Goal: Register for event/course

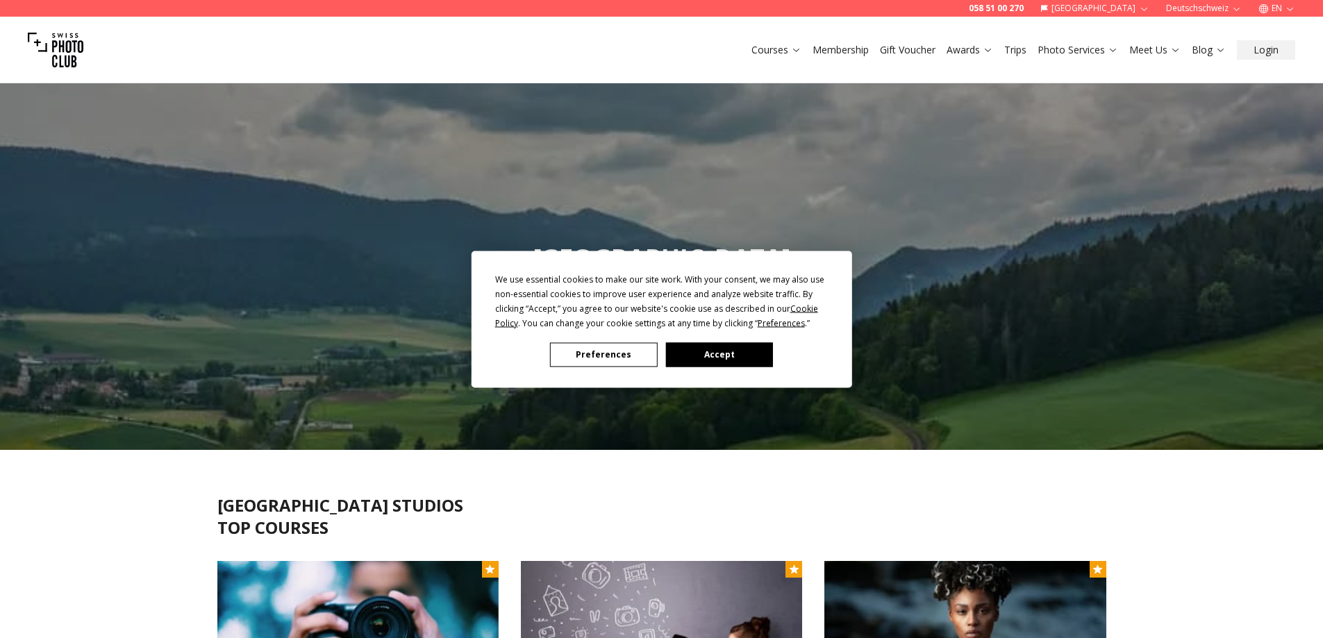
click at [619, 374] on div "We use essential cookies to make our site work. With your consent, we may also …" at bounding box center [661, 319] width 380 height 137
click at [613, 367] on div "We use essential cookies to make our site work. With your consent, we may also …" at bounding box center [661, 319] width 380 height 137
click at [619, 357] on button "Preferences" at bounding box center [603, 354] width 107 height 24
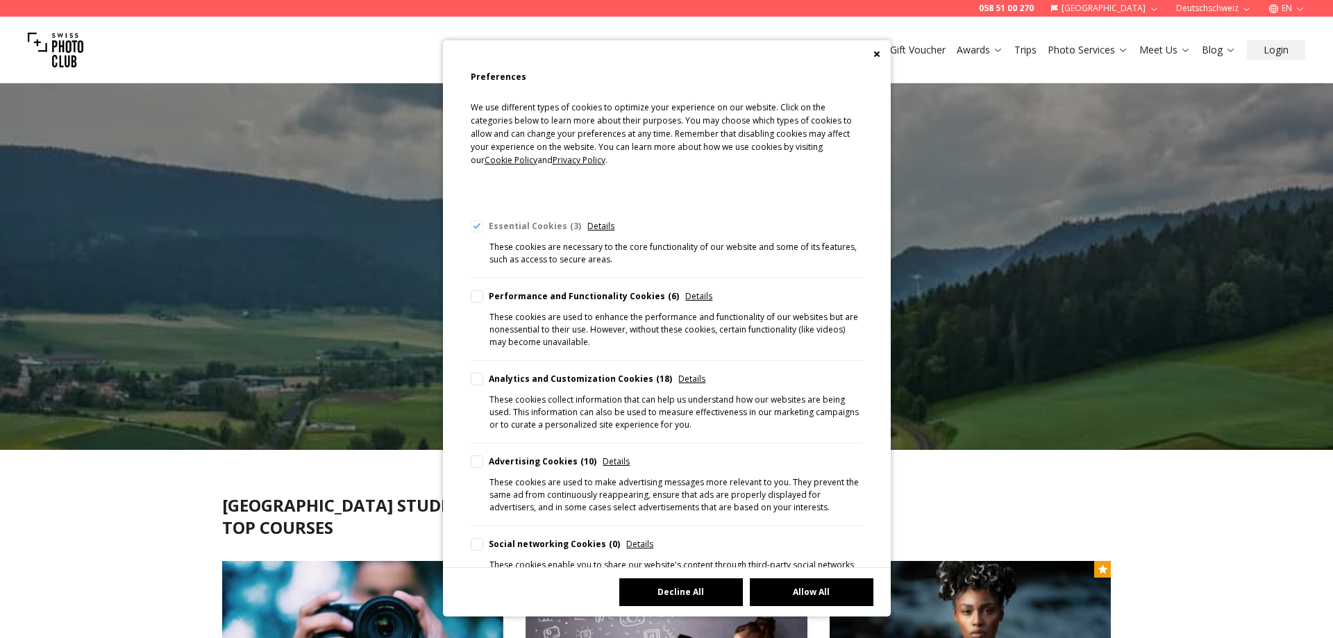
click at [692, 596] on button "Decline All" at bounding box center [681, 592] width 124 height 28
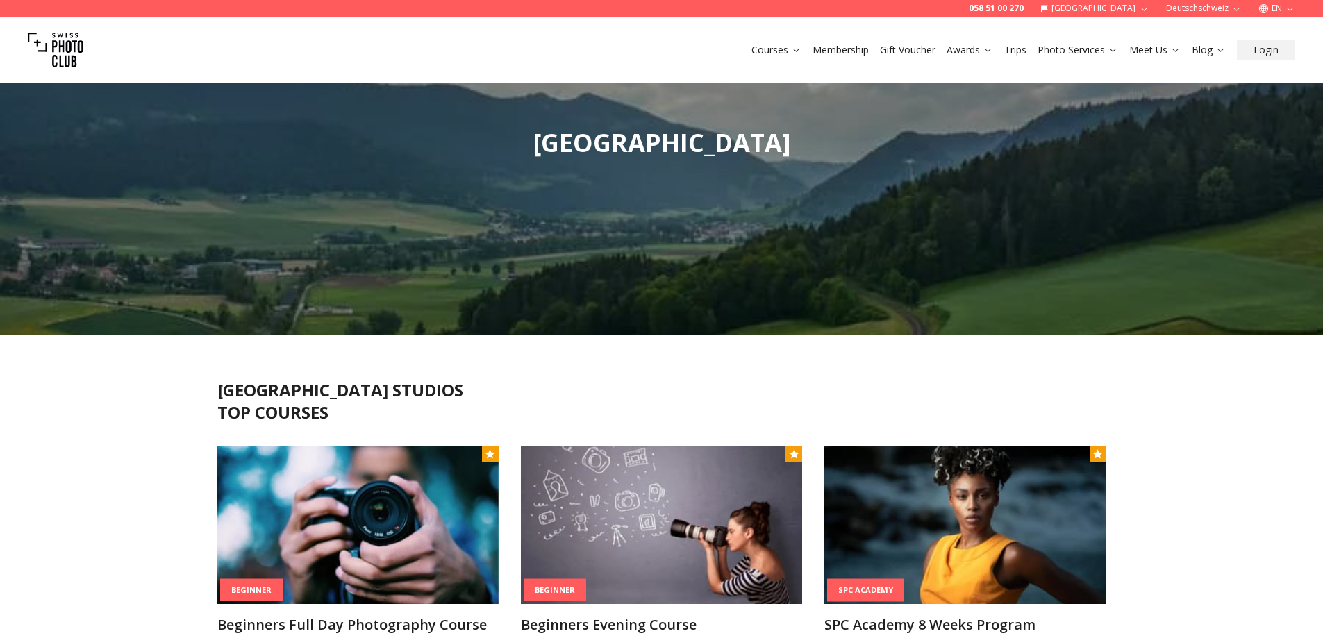
scroll to position [208, 0]
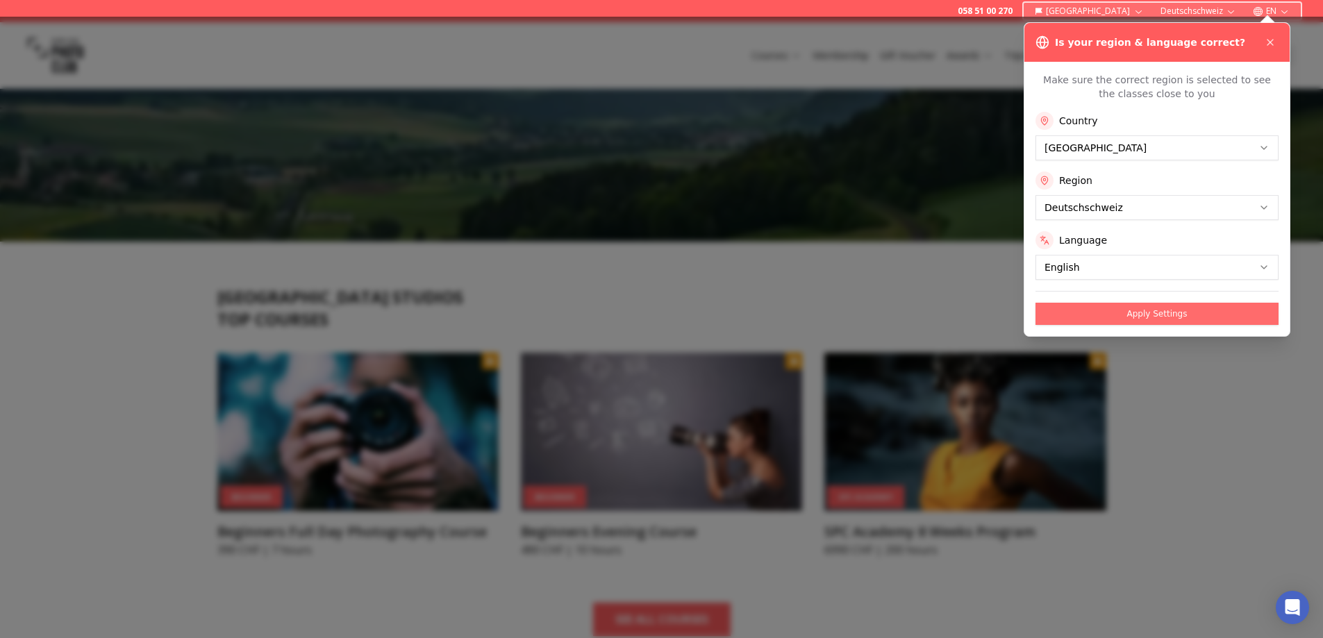
click at [1167, 311] on button "Apply Settings" at bounding box center [1156, 314] width 243 height 22
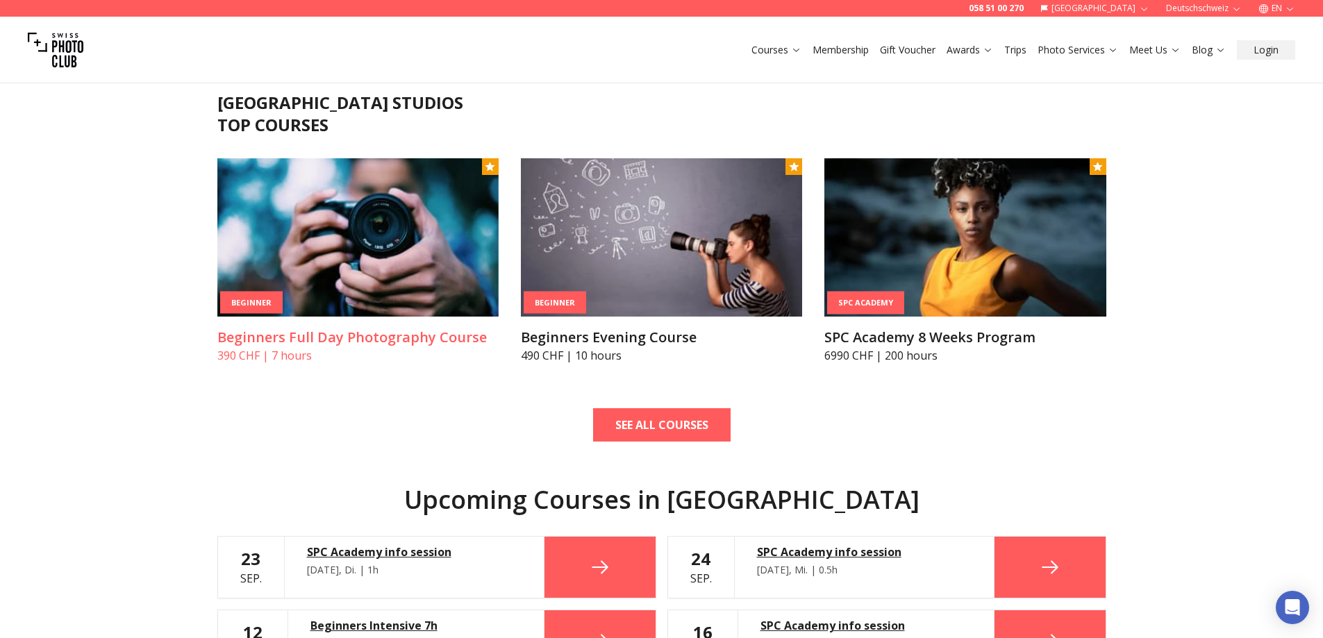
scroll to position [417, 0]
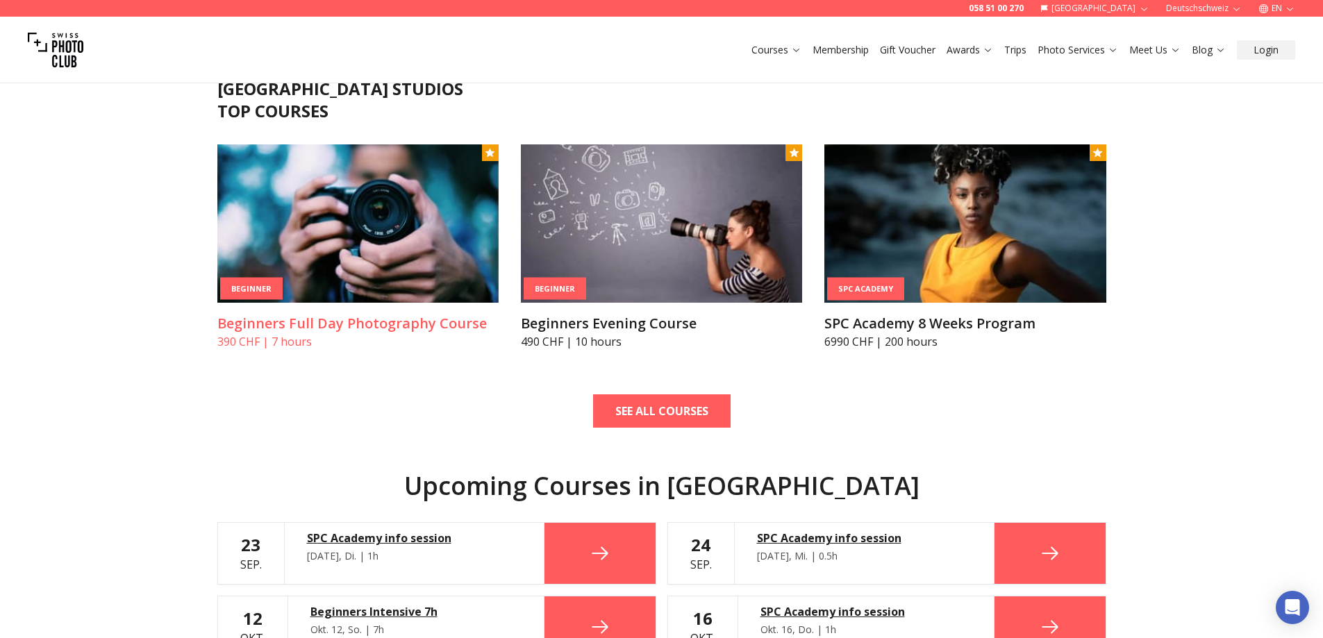
click at [314, 212] on img at bounding box center [357, 223] width 281 height 158
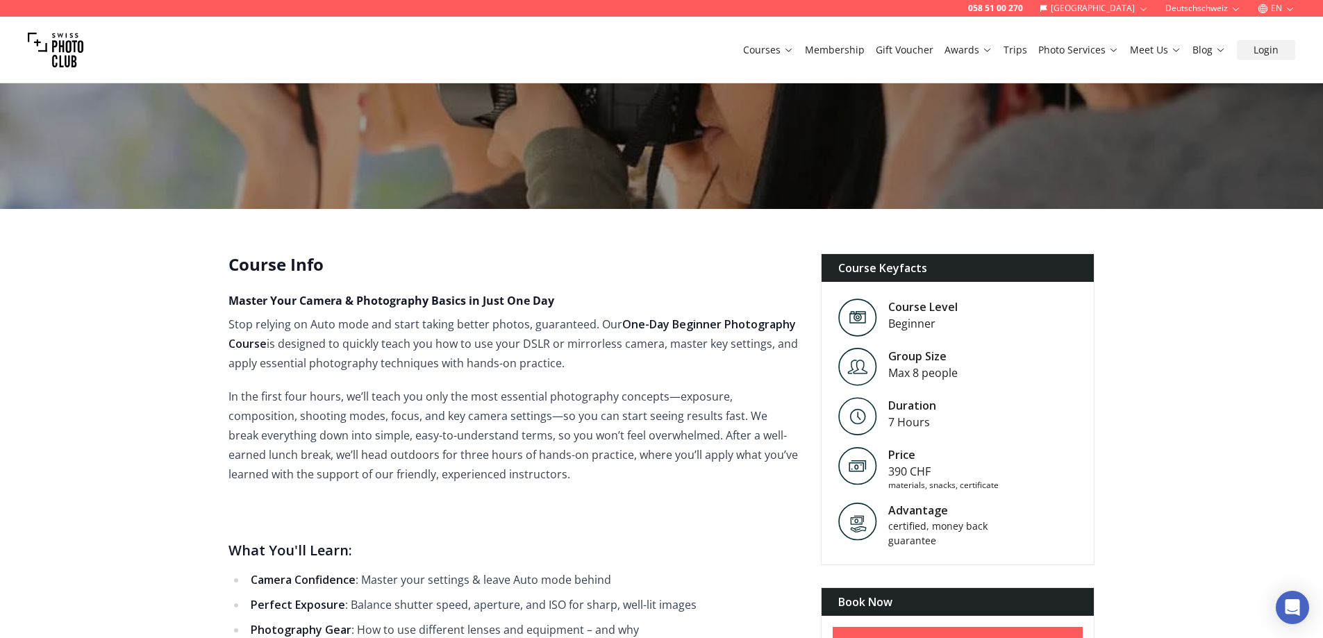
scroll to position [208, 0]
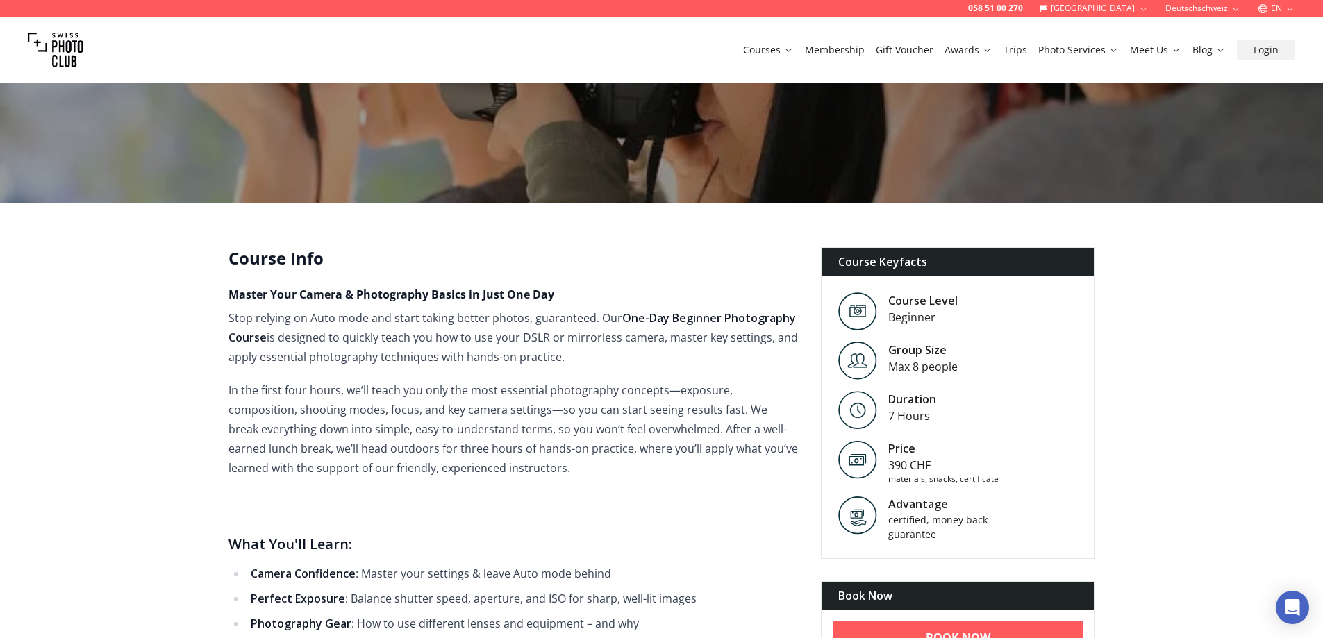
click at [269, 312] on p "Stop relying on Auto mode and start taking better photos, guaranteed. Our One-D…" at bounding box center [513, 337] width 570 height 58
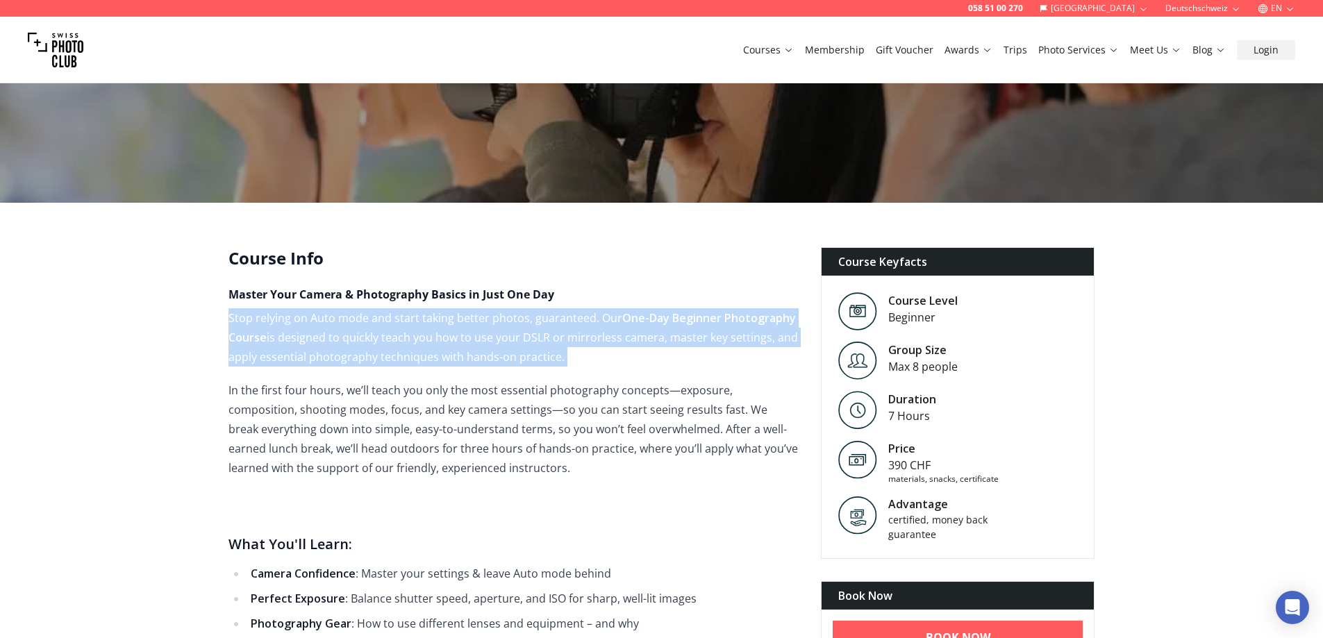
click at [269, 312] on p "Stop relying on Auto mode and start taking better photos, guaranteed. Our One-D…" at bounding box center [513, 337] width 570 height 58
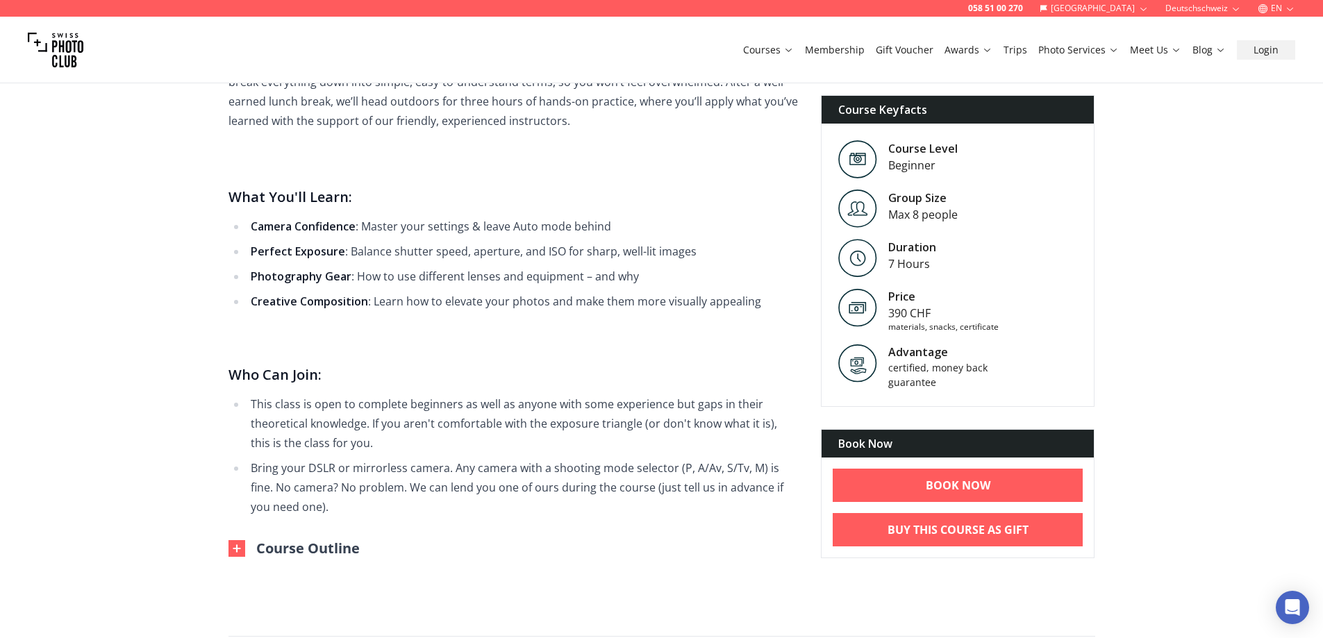
scroll to position [833, 0]
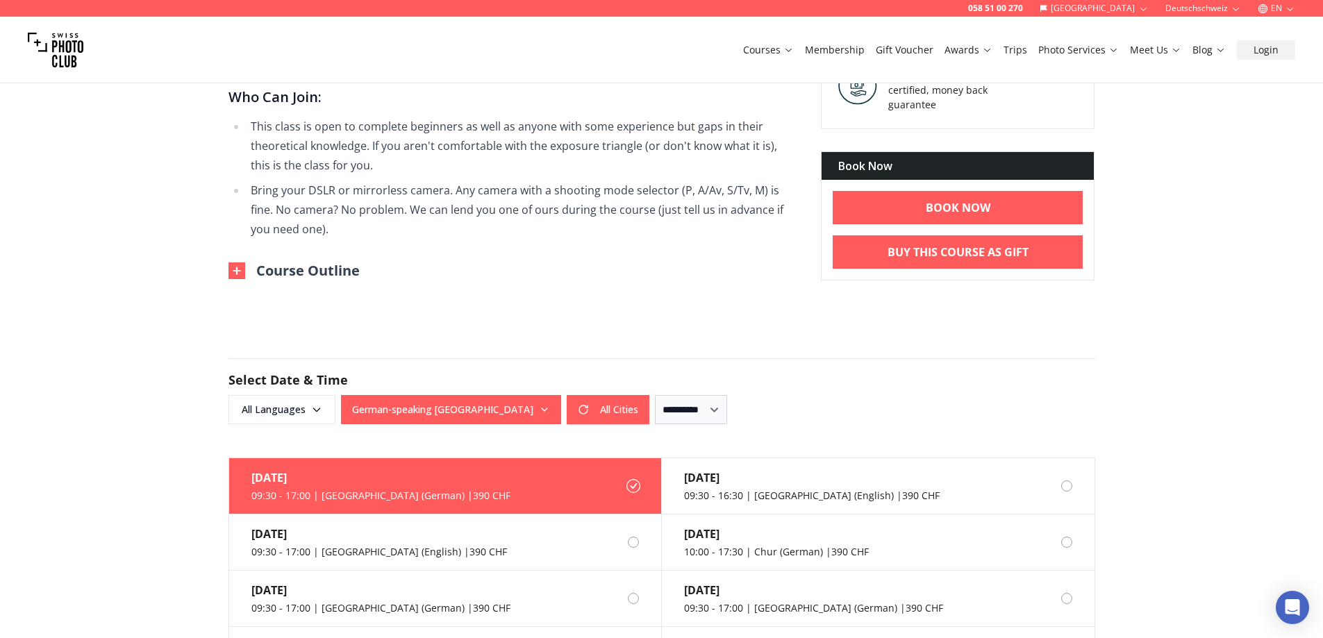
click at [489, 128] on li "This class is open to complete beginners as well as anyone with some experience…" at bounding box center [522, 146] width 552 height 58
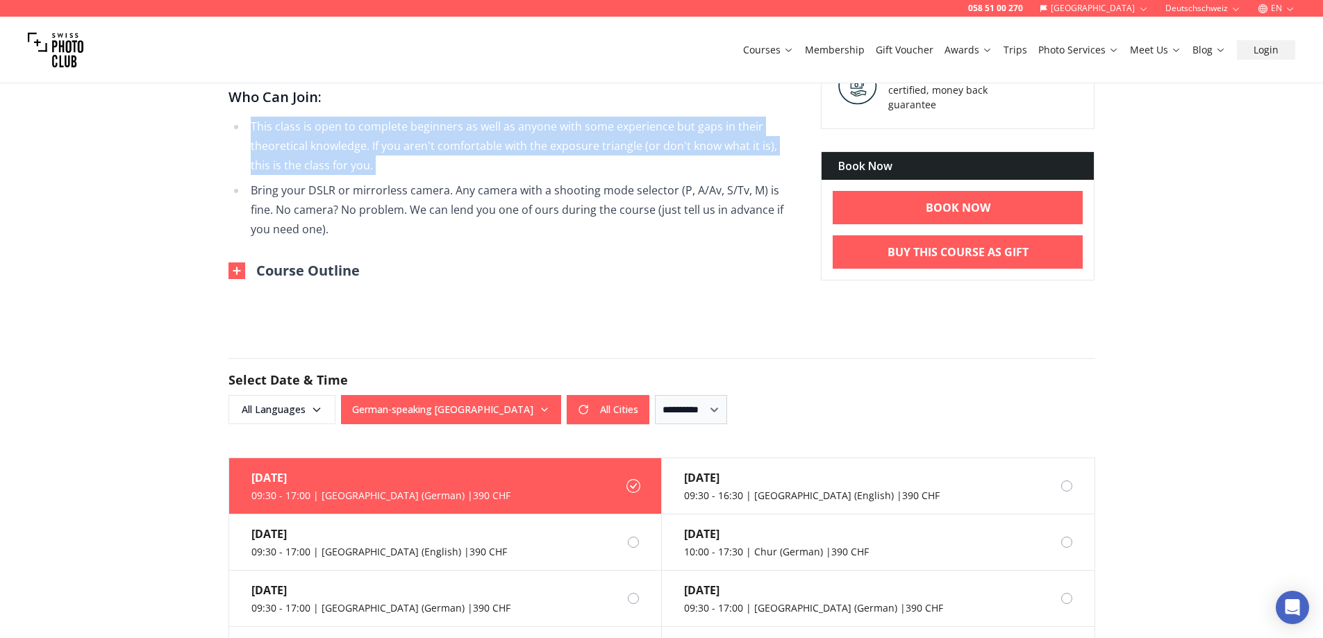
click at [489, 128] on li "This class is open to complete beginners as well as anyone with some experience…" at bounding box center [522, 146] width 552 height 58
click at [496, 170] on li "This class is open to complete beginners as well as anyone with some experience…" at bounding box center [522, 146] width 552 height 58
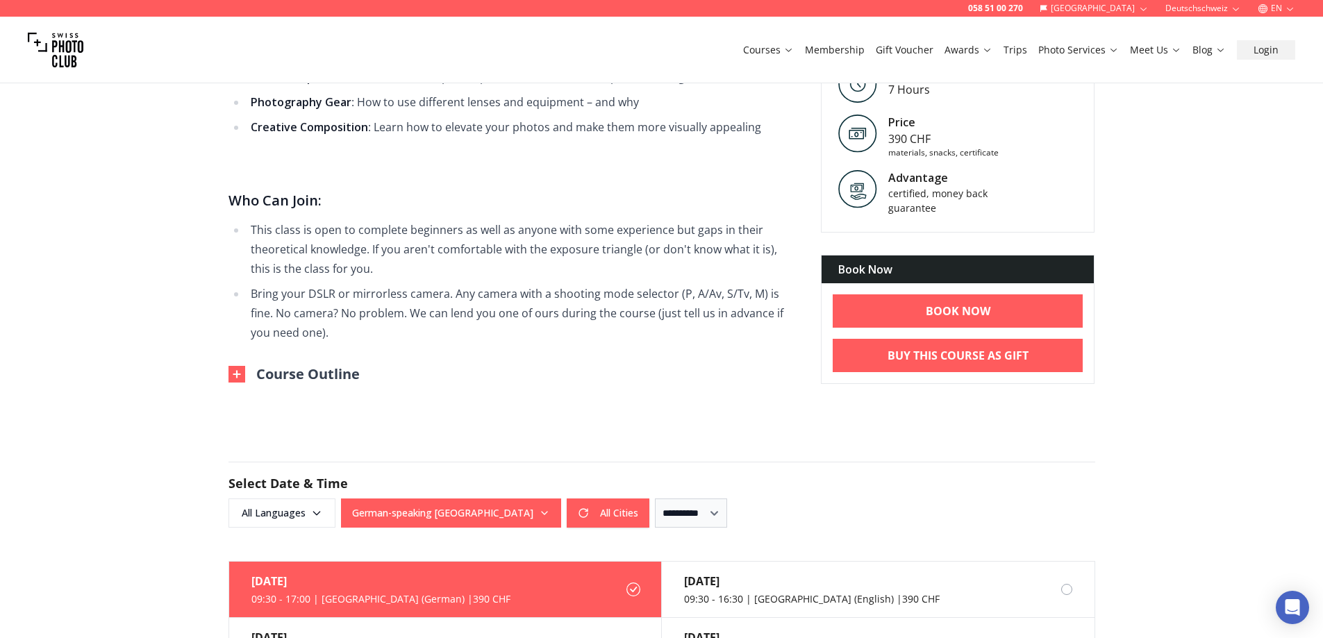
scroll to position [625, 0]
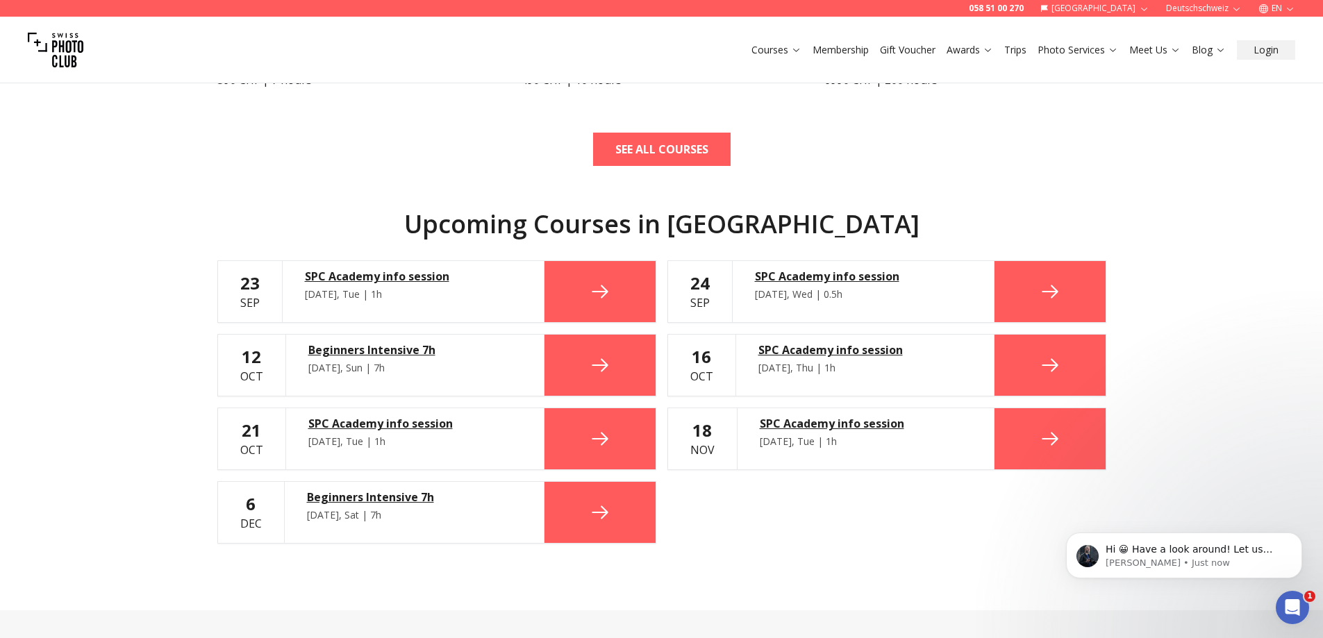
scroll to position [694, 0]
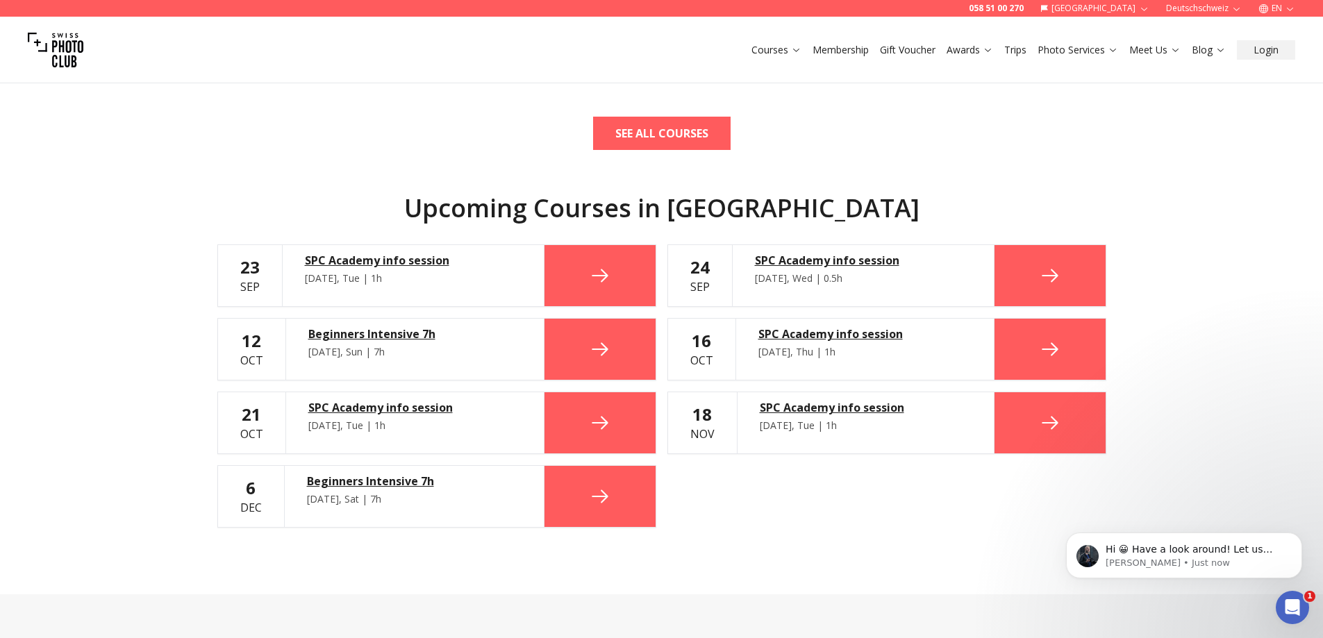
click at [77, 480] on div "NEUCHÂTEL STUDIOS TOP COURSES Beginner Beginners Full Day Photography Course 39…" at bounding box center [661, 197] width 1323 height 794
click at [666, 129] on b "SEE ALL COURSES" at bounding box center [661, 133] width 93 height 17
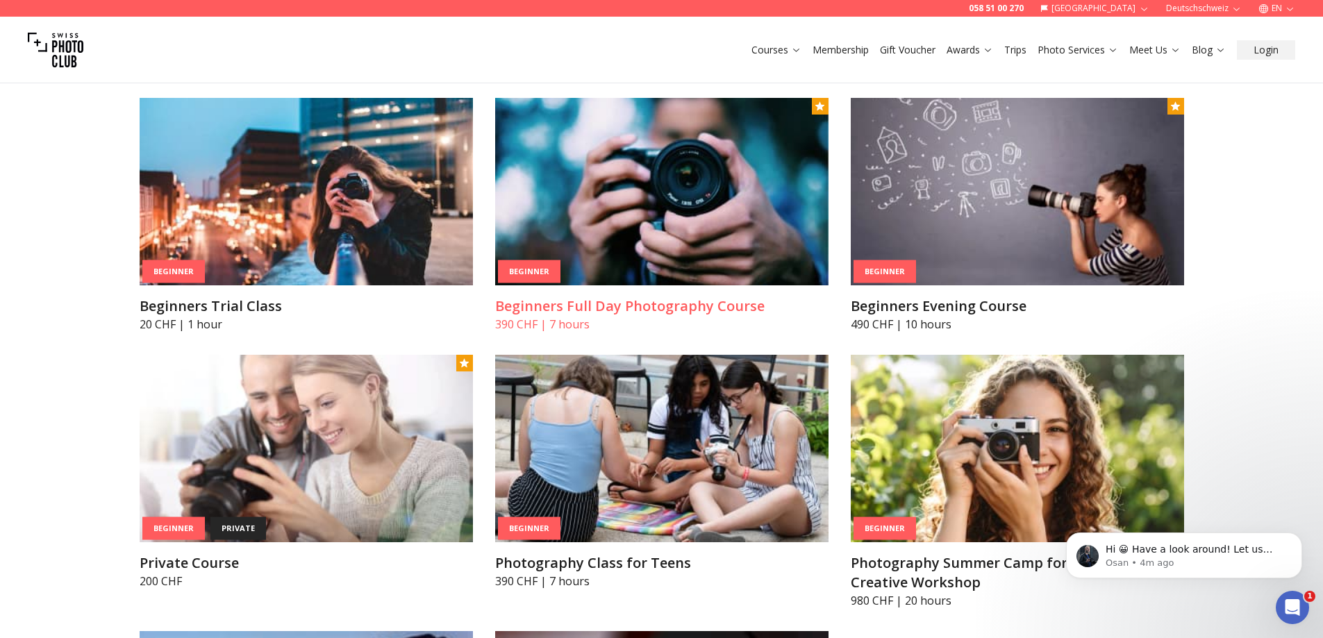
scroll to position [625, 0]
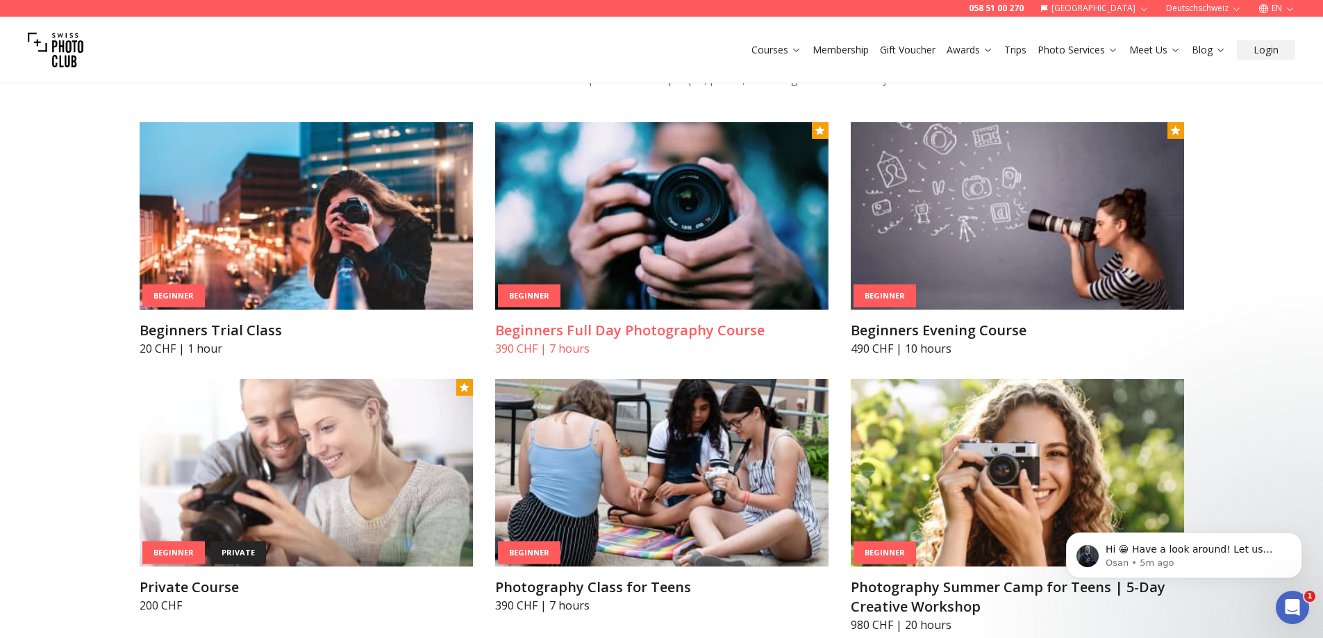
click at [631, 337] on h3 "Beginners Full Day Photography Course" at bounding box center [661, 330] width 333 height 19
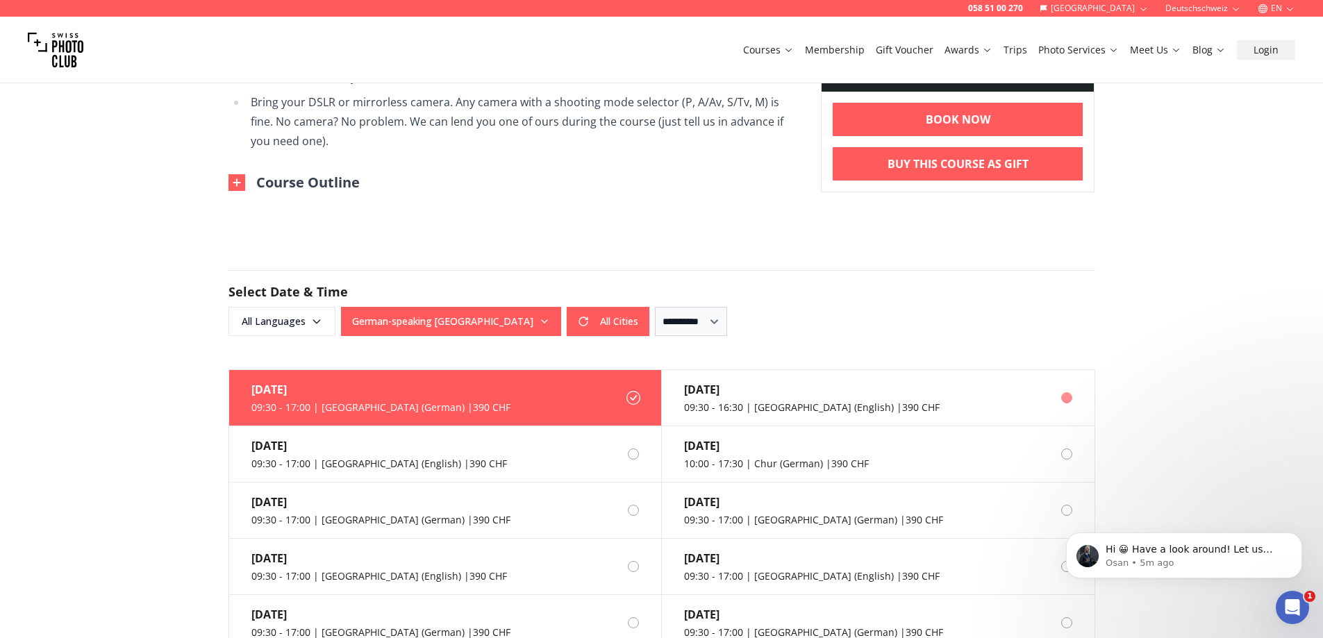
scroll to position [972, 0]
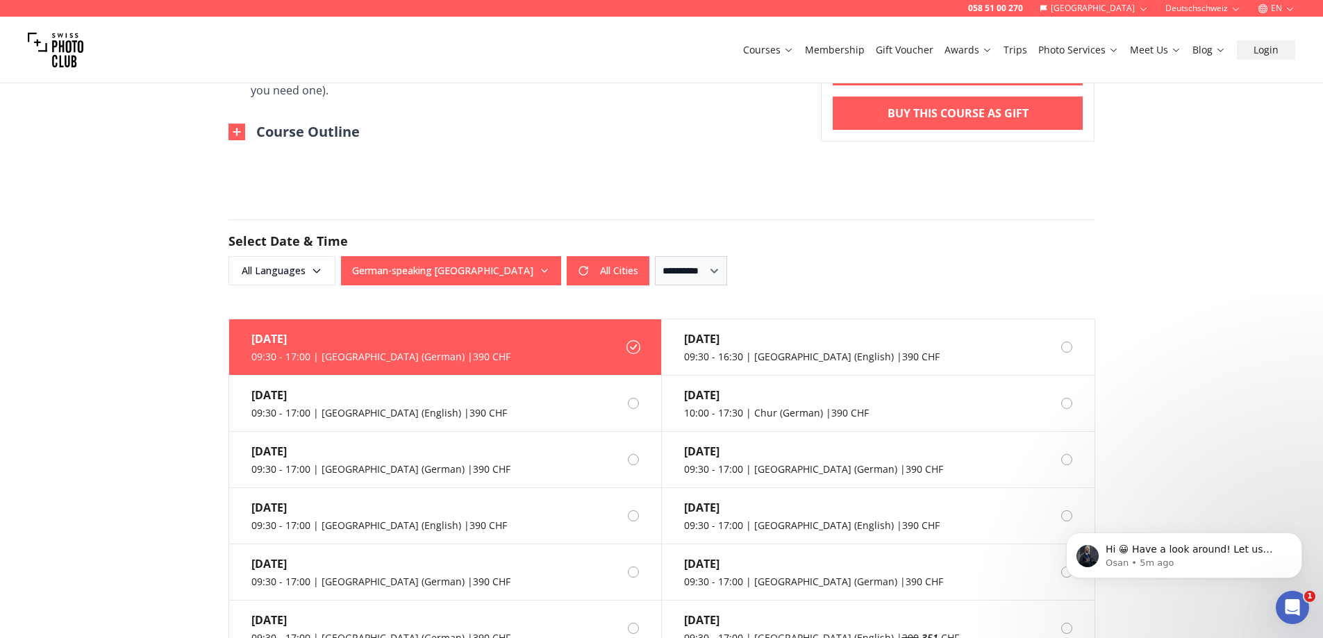
click at [507, 262] on button "German-speaking [GEOGRAPHIC_DATA]" at bounding box center [451, 270] width 220 height 29
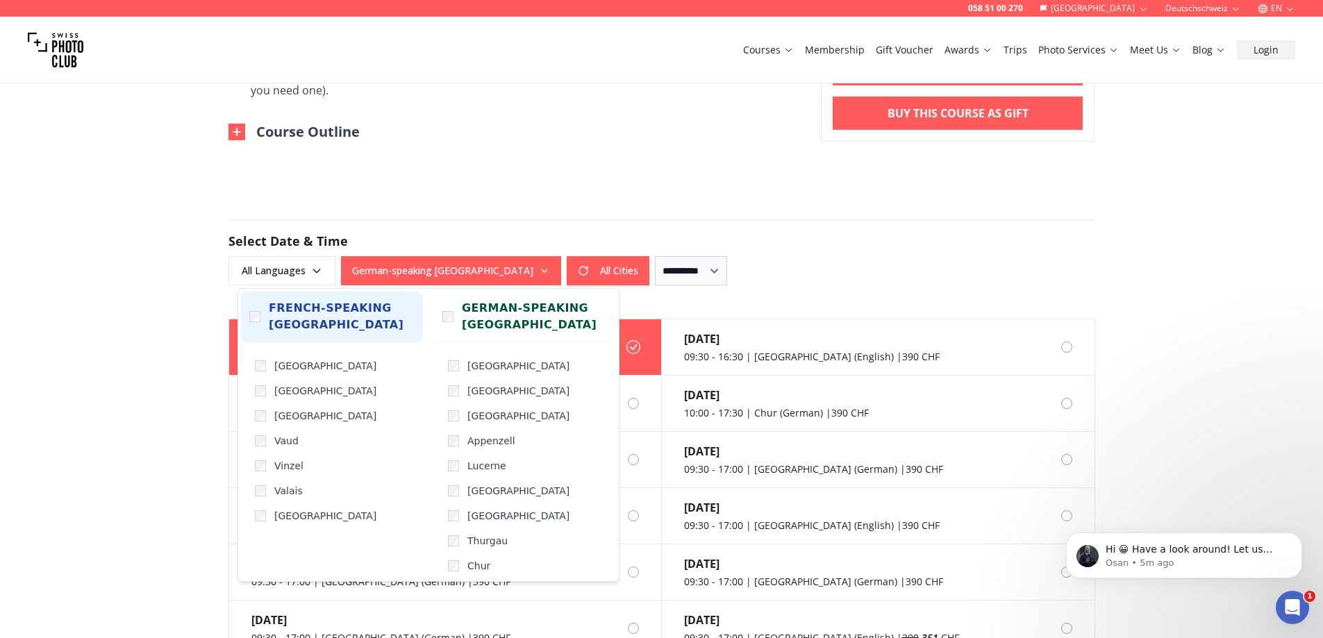
click at [273, 311] on span "French-speaking [GEOGRAPHIC_DATA]" at bounding box center [342, 316] width 146 height 33
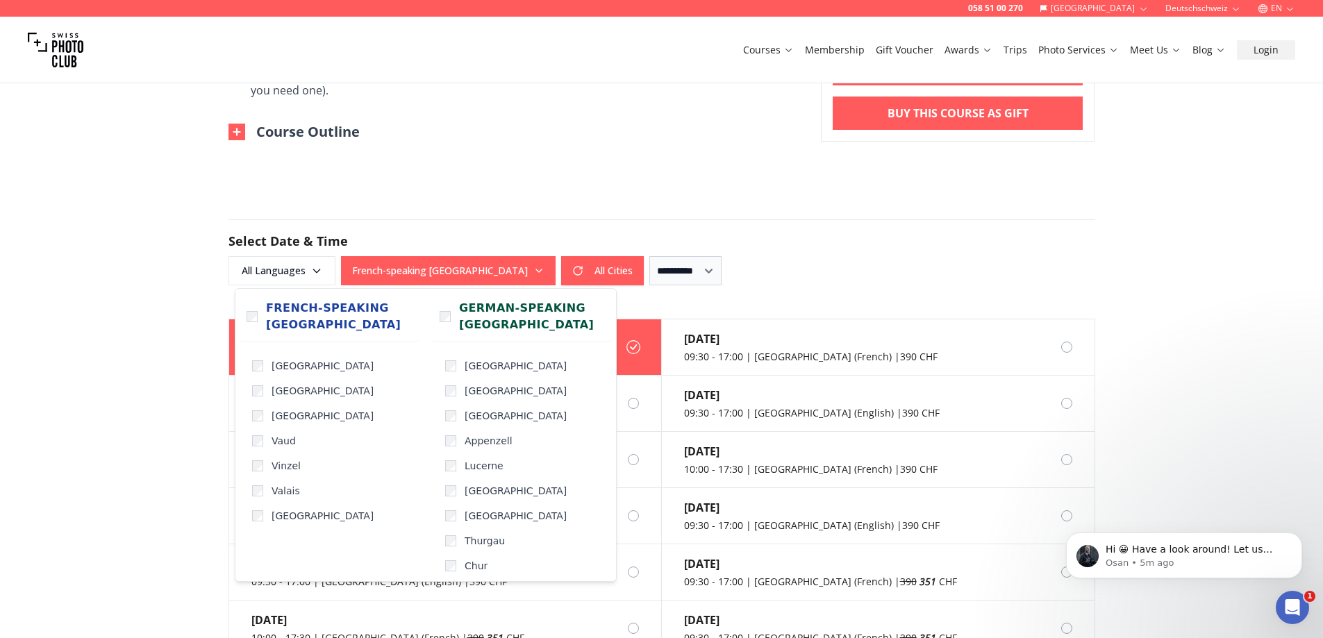
click at [122, 399] on div "058 51 00 270 Switzerland Deutschschweiz EN Courses Membership Gift Voucher Awa…" at bounding box center [661, 486] width 1323 height 2917
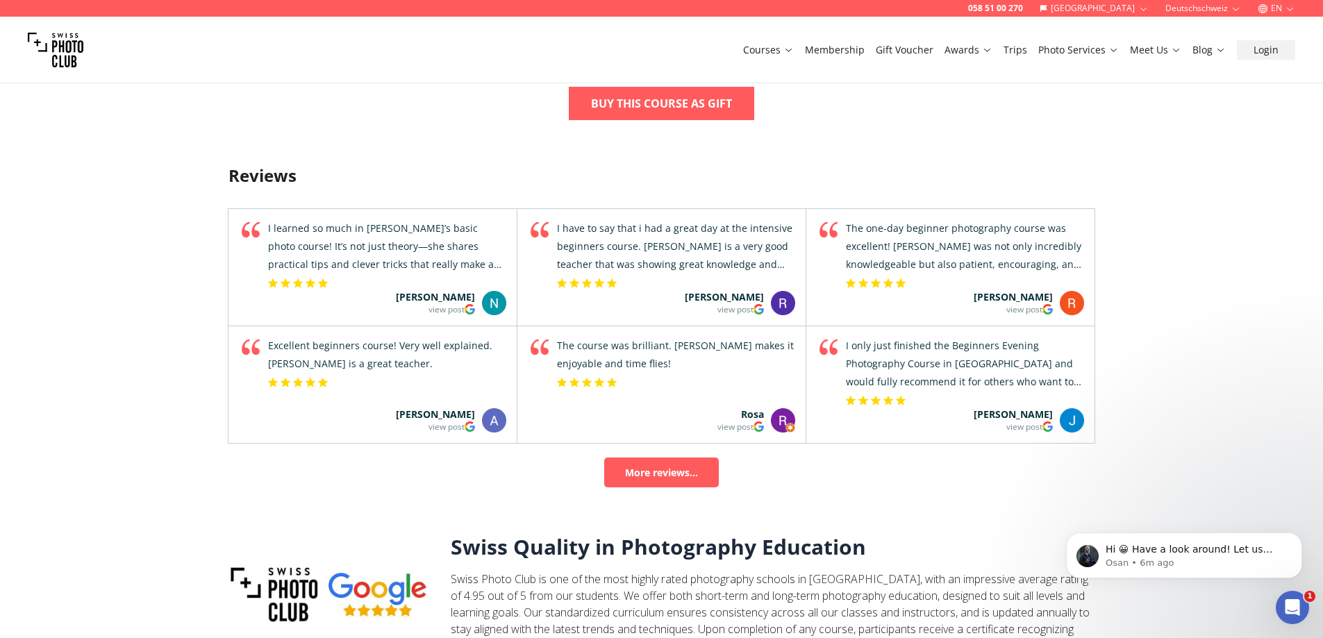
scroll to position [1597, 0]
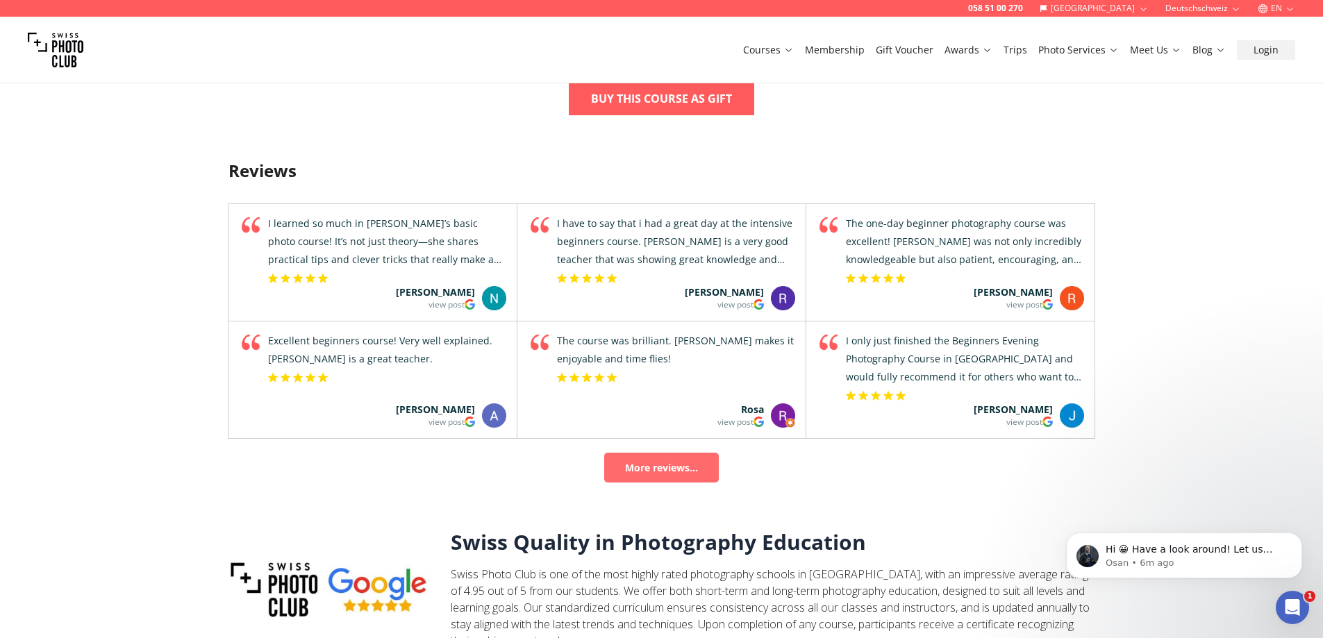
click at [688, 468] on link "More reviews..." at bounding box center [661, 468] width 115 height 30
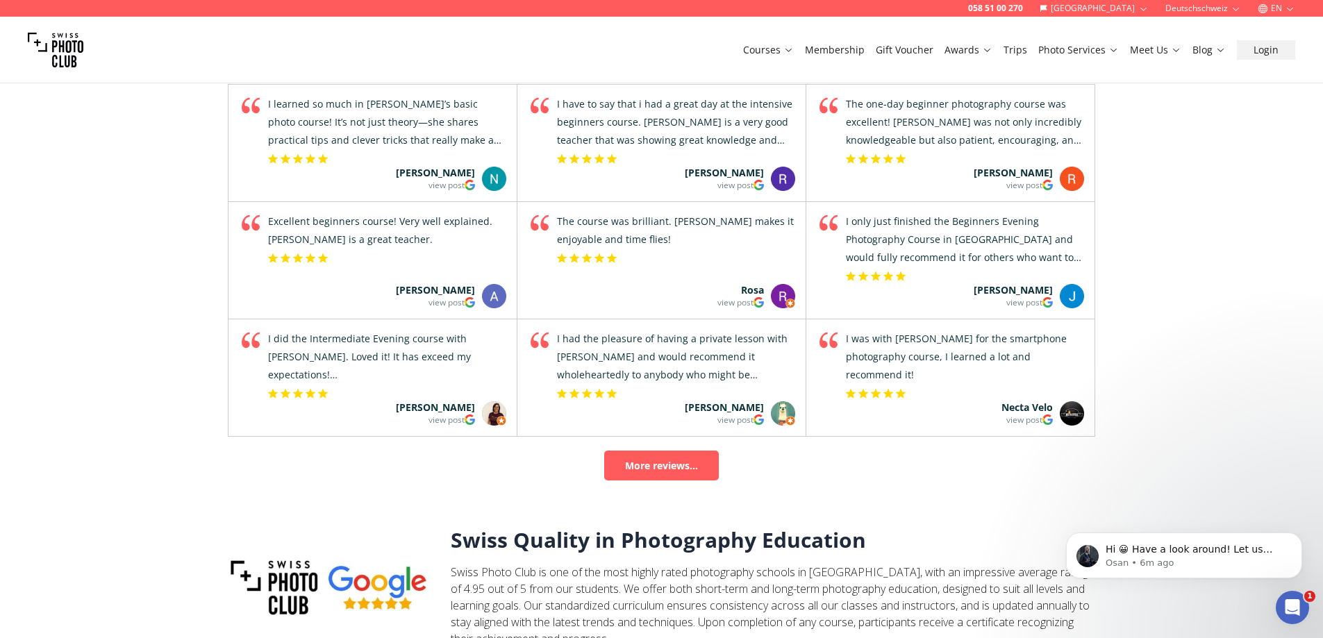
scroll to position [1736, 0]
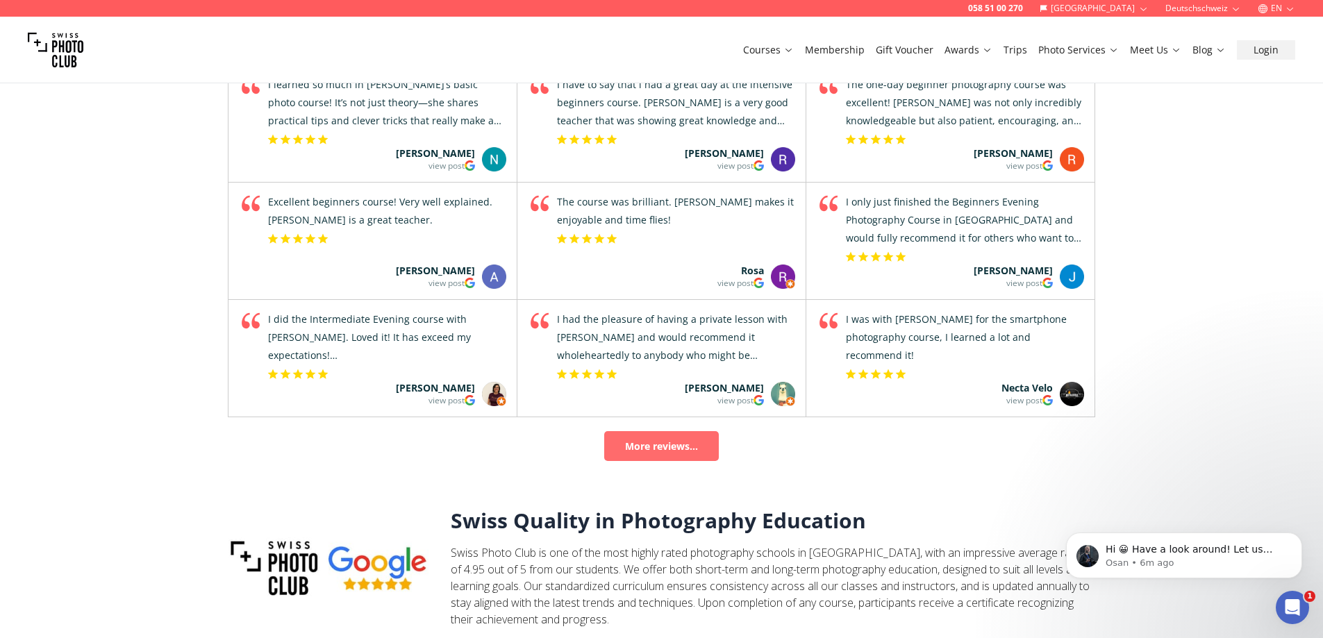
click at [681, 452] on link "More reviews..." at bounding box center [661, 446] width 115 height 30
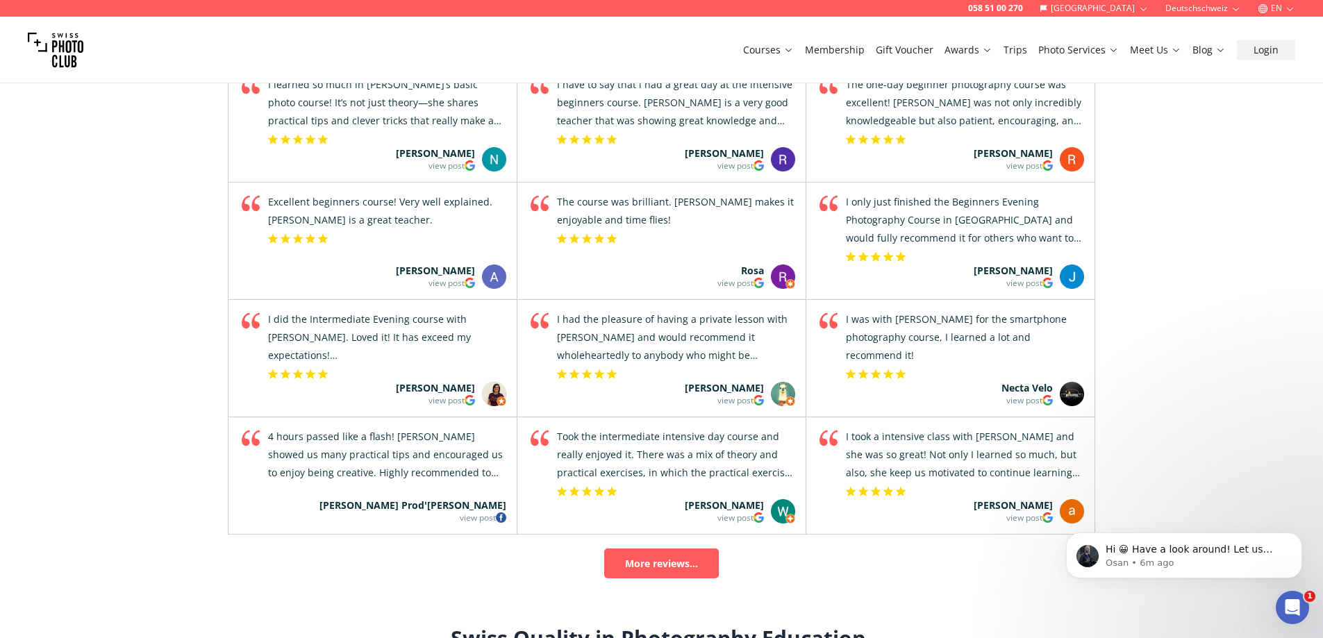
scroll to position [1875, 0]
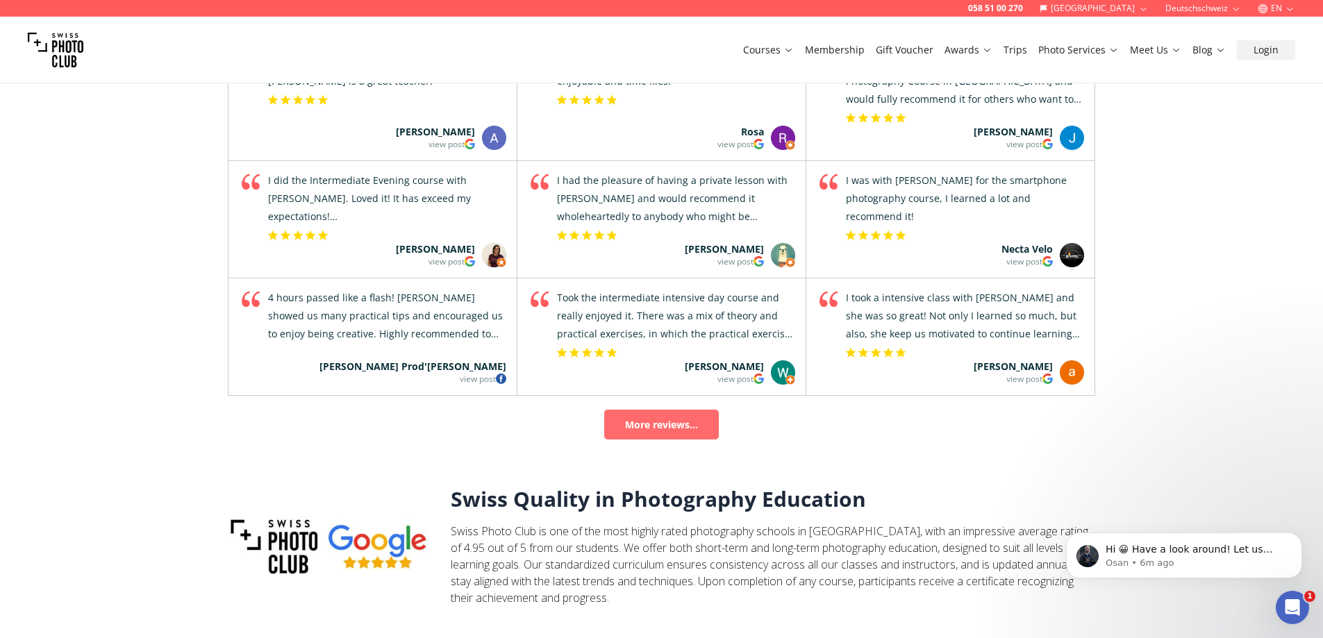
click at [703, 433] on link "More reviews..." at bounding box center [661, 425] width 115 height 30
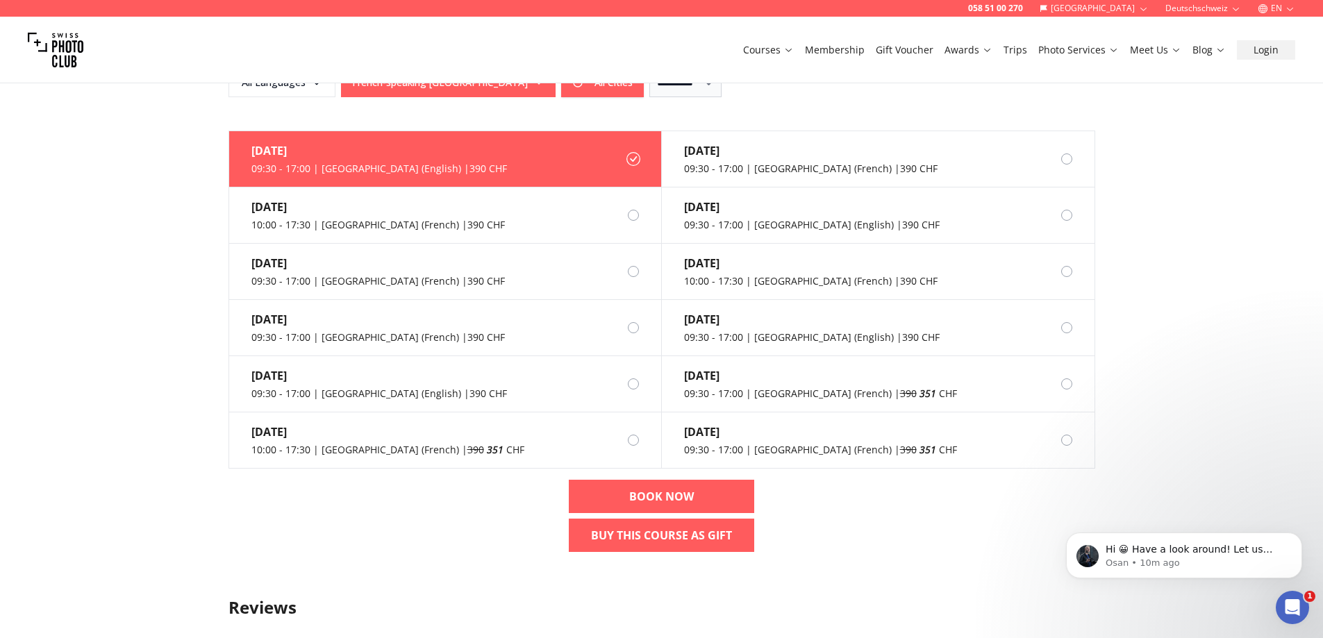
scroll to position [1180, 0]
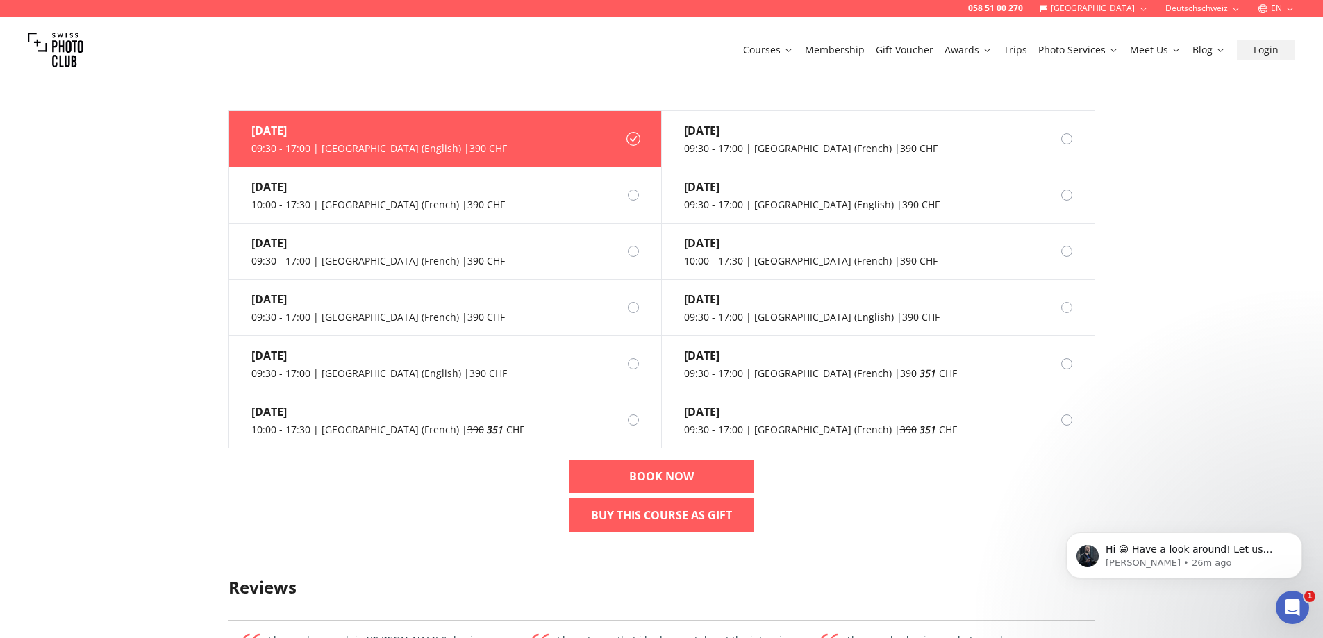
click at [491, 146] on label "Sep 21st 09:30 - 17:00 | Lausanne (English) | 390 CHF" at bounding box center [445, 139] width 433 height 56
click at [504, 204] on label "Oct 12th 10:00 - 17:30 | Neuchâtel (French) | 390 CHF" at bounding box center [445, 195] width 433 height 56
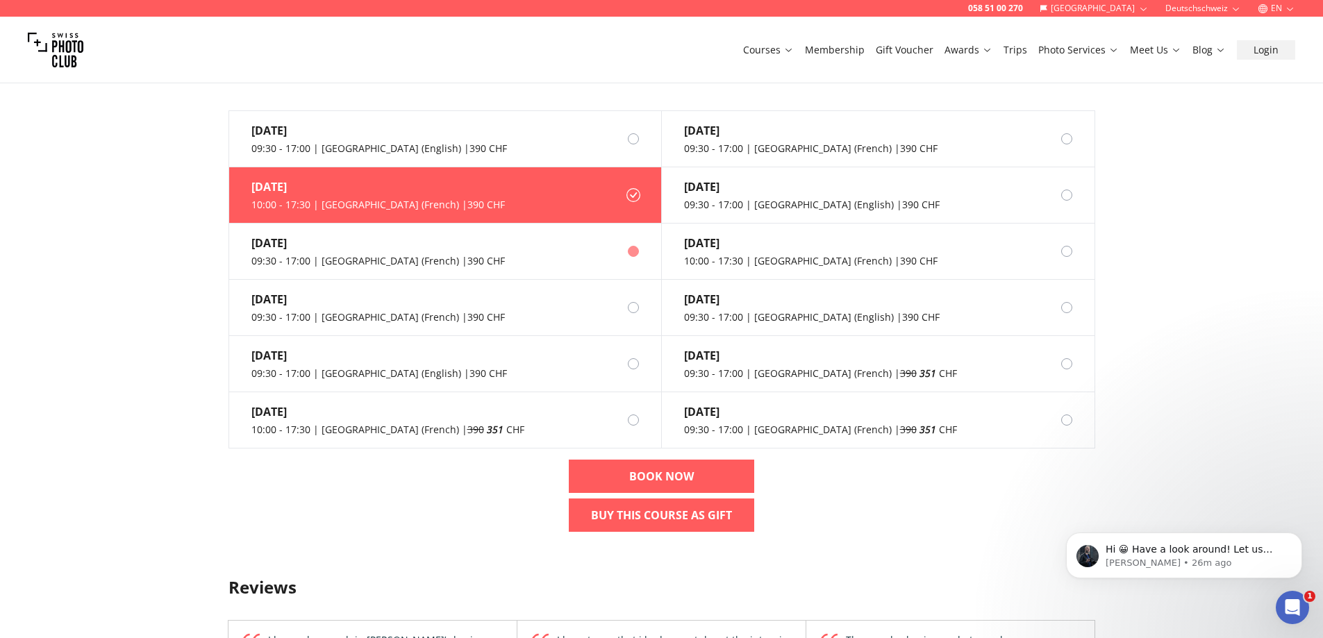
click at [490, 244] on label "Oct 25th 09:30 - 17:00 | Geneva (French) | 390 CHF" at bounding box center [445, 252] width 433 height 56
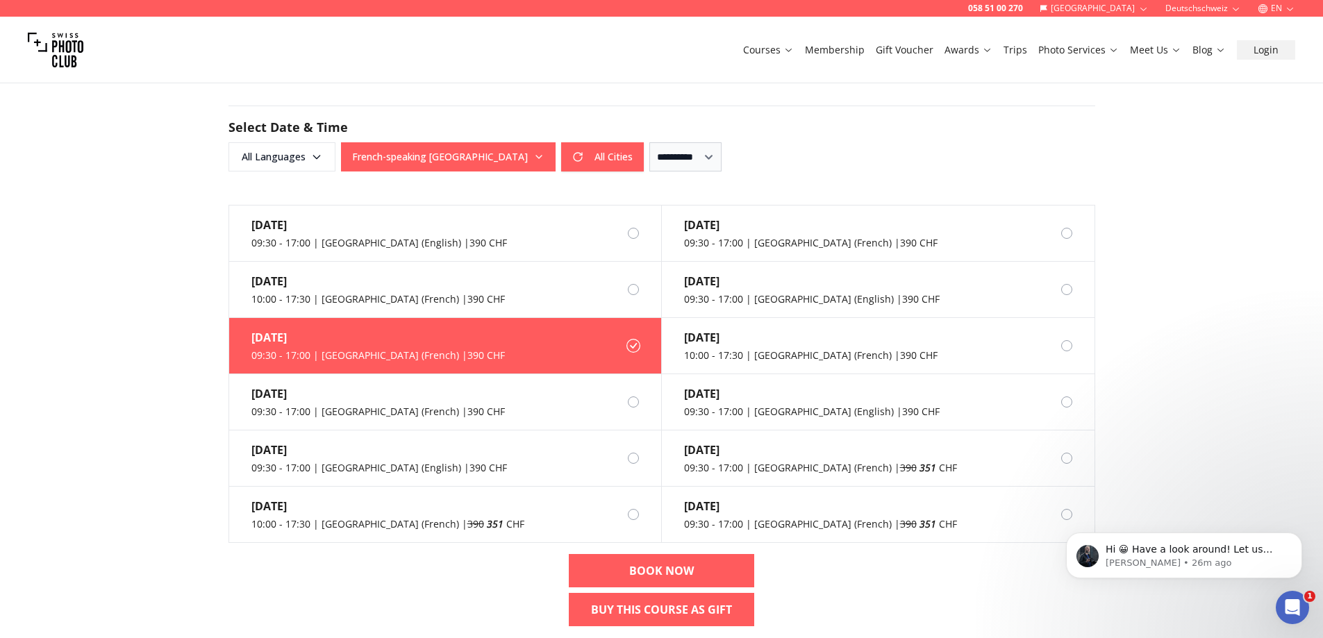
scroll to position [1111, 0]
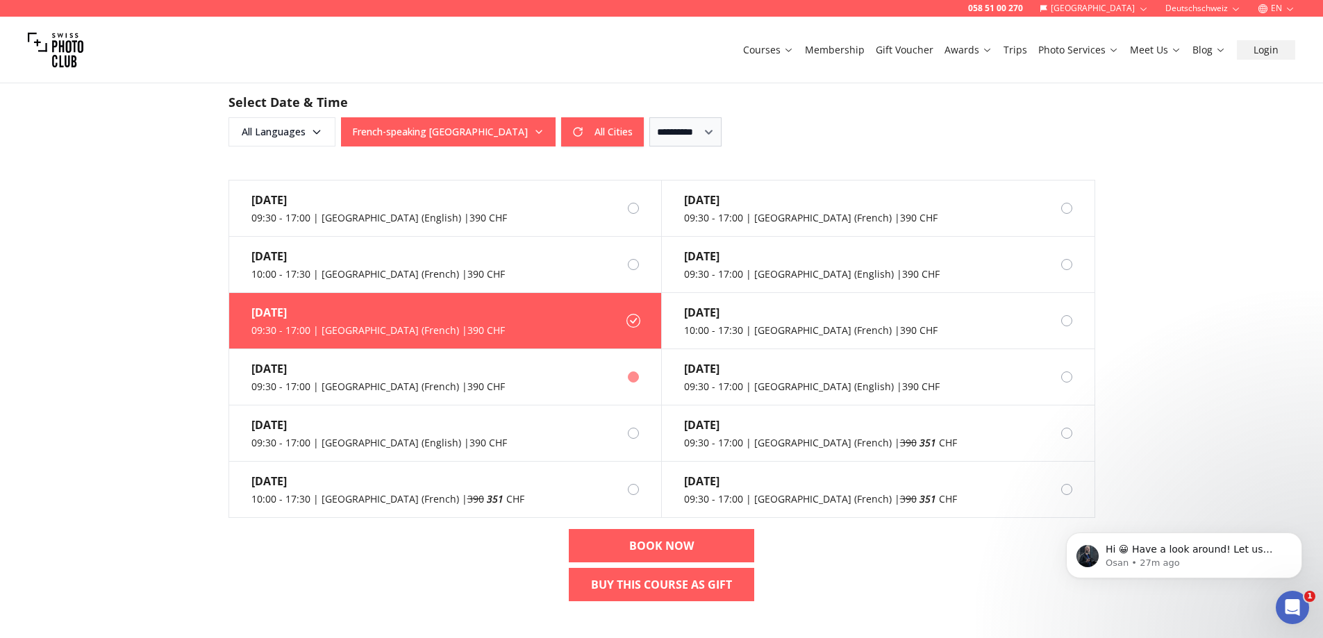
click at [593, 374] on label "Nov 8th 09:30 - 17:00 | Lausanne (French) | 390 CHF" at bounding box center [445, 377] width 433 height 56
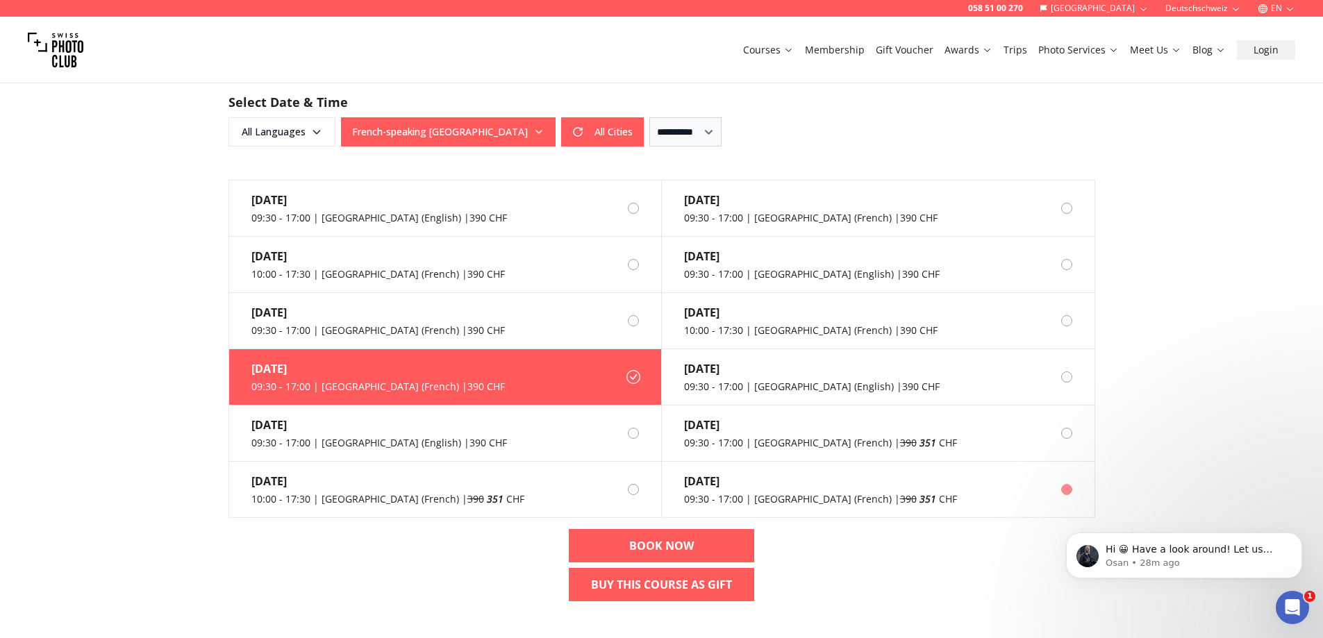
click at [815, 472] on div "Dec 14th 09:30 - 17:00 | Geneva (French) | 390 351 CHF" at bounding box center [809, 490] width 295 height 56
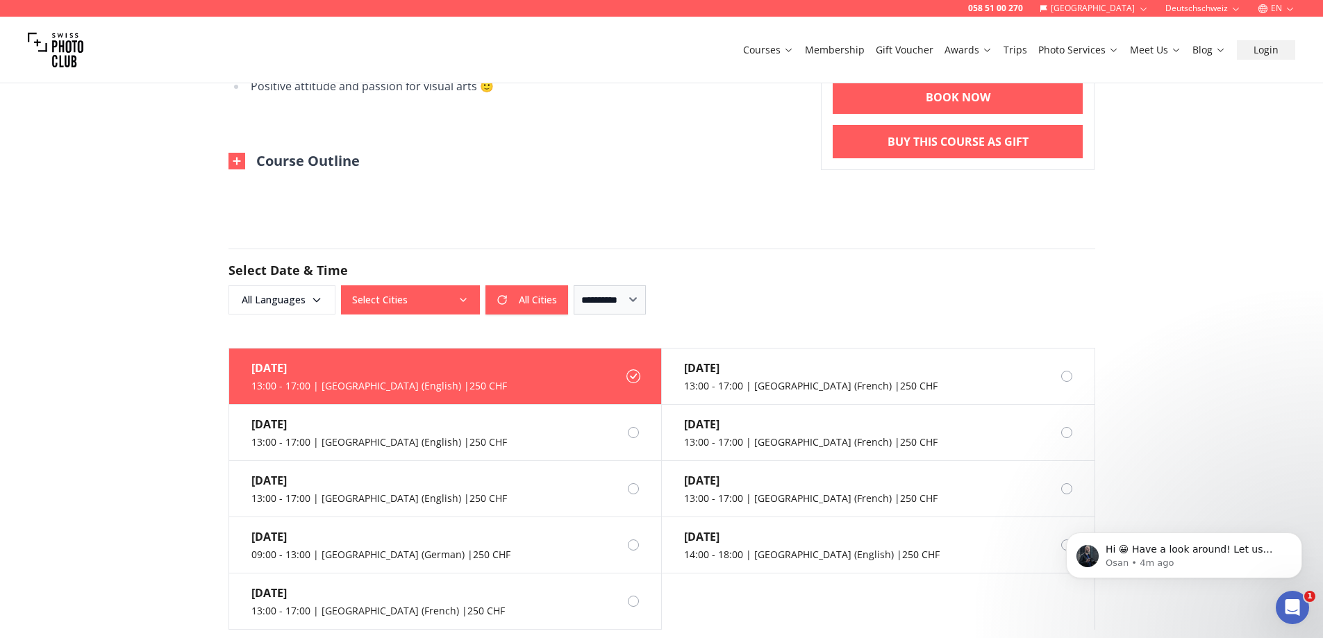
scroll to position [694, 0]
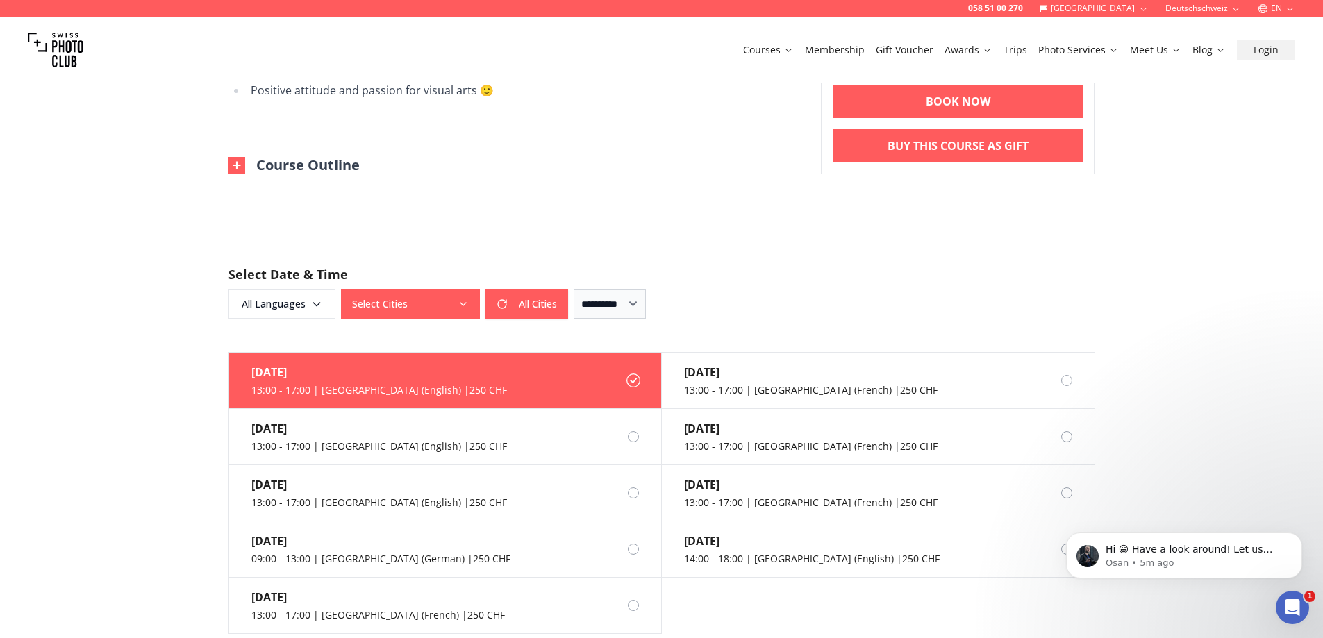
click at [427, 301] on button "Select Cities" at bounding box center [410, 304] width 139 height 29
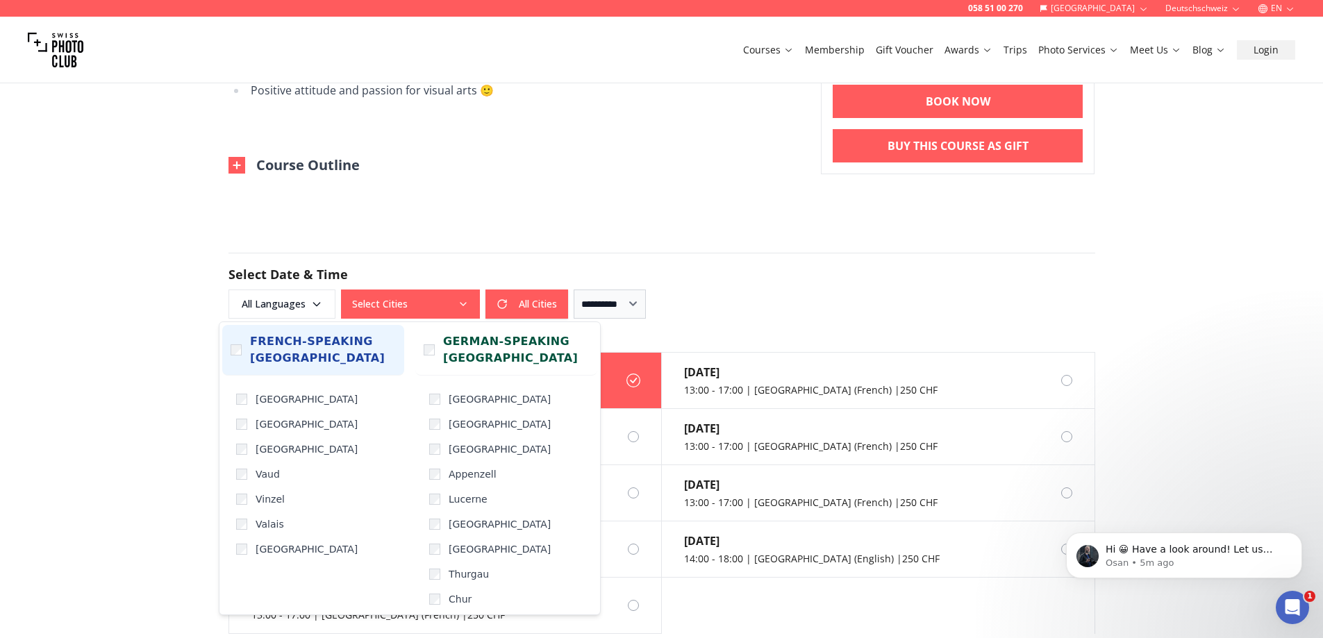
click at [267, 356] on span "French-speaking [GEOGRAPHIC_DATA]" at bounding box center [323, 349] width 146 height 33
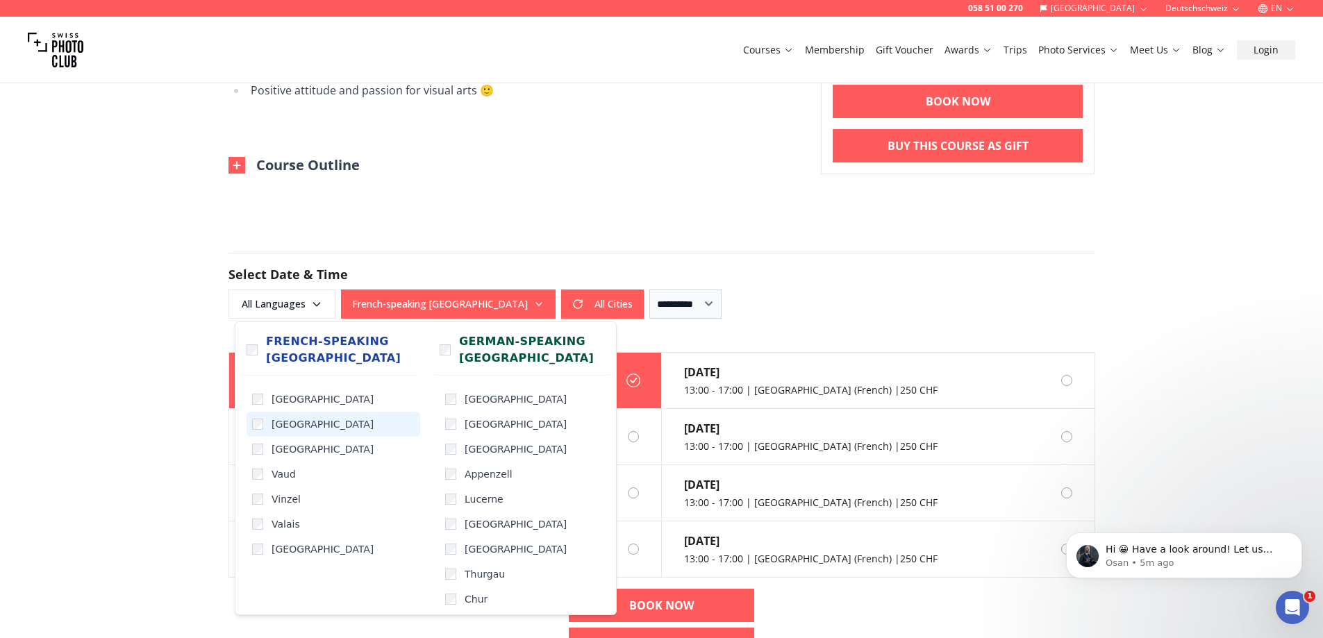
click at [255, 431] on label "[GEOGRAPHIC_DATA]" at bounding box center [333, 424] width 174 height 25
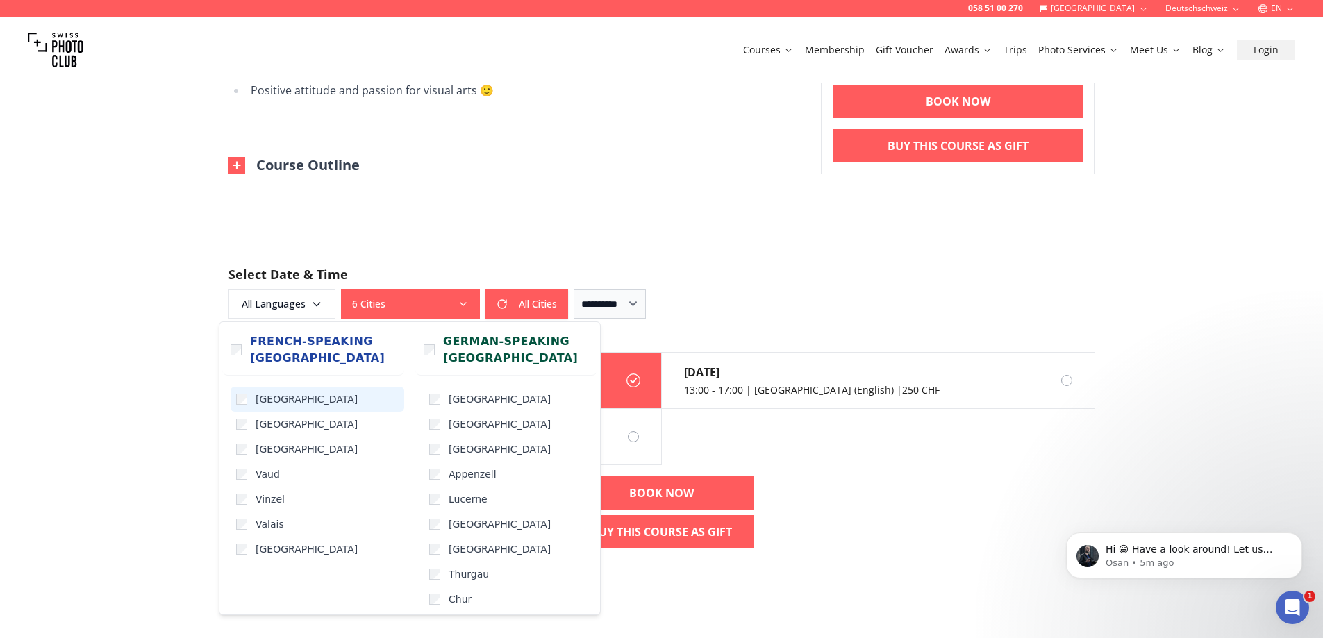
click at [263, 407] on label "[GEOGRAPHIC_DATA]" at bounding box center [317, 399] width 174 height 25
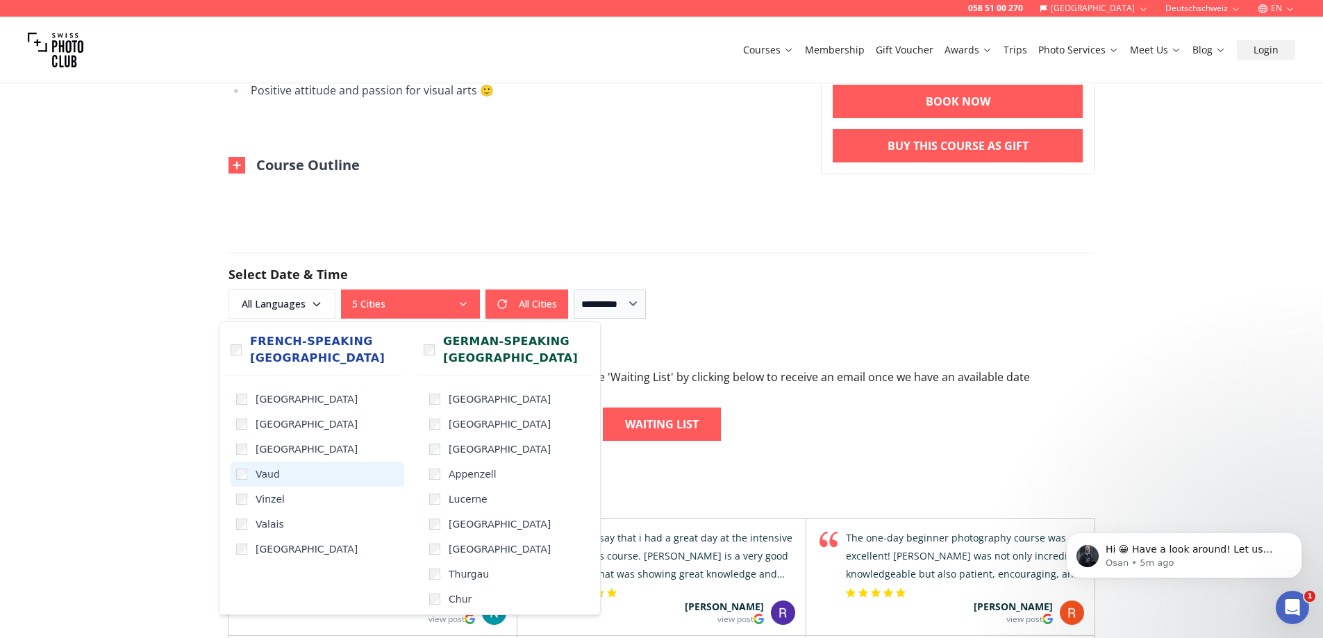
click at [258, 471] on span "Vaud" at bounding box center [267, 474] width 24 height 14
drag, startPoint x: 265, startPoint y: 496, endPoint x: 274, endPoint y: 514, distance: 19.9
click at [267, 497] on span "Vinzel" at bounding box center [269, 499] width 29 height 14
click at [278, 530] on span "Valais" at bounding box center [269, 524] width 28 height 14
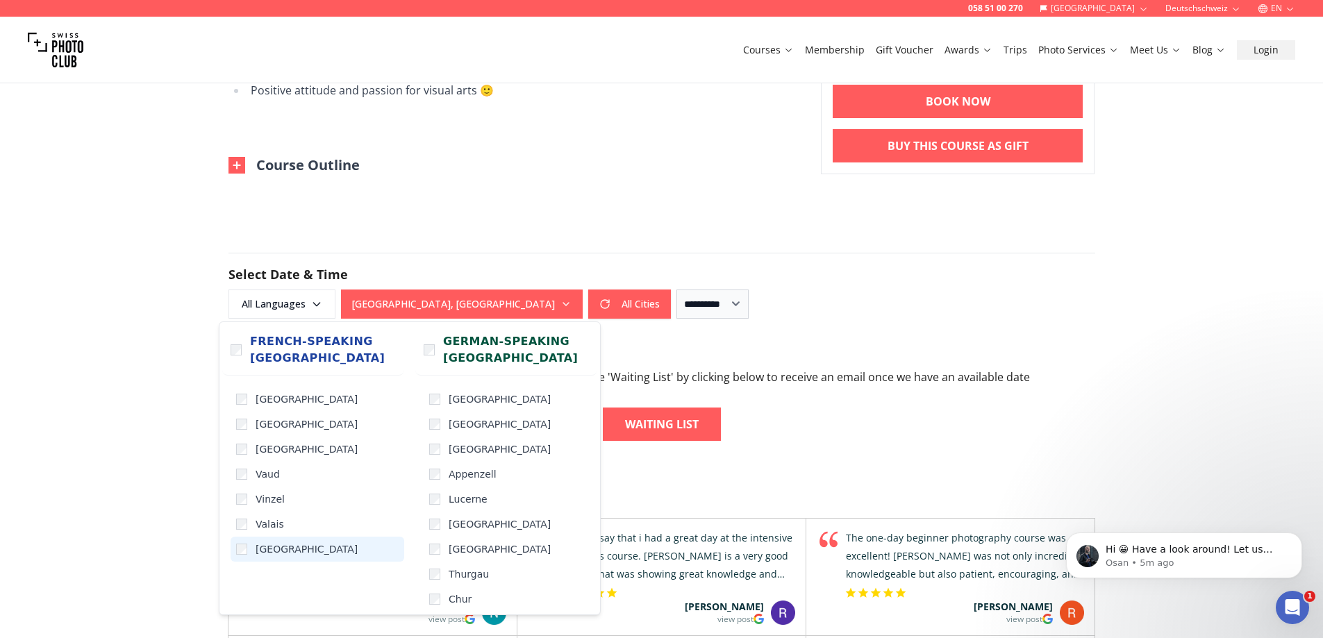
click at [281, 554] on span "[GEOGRAPHIC_DATA]" at bounding box center [306, 549] width 102 height 14
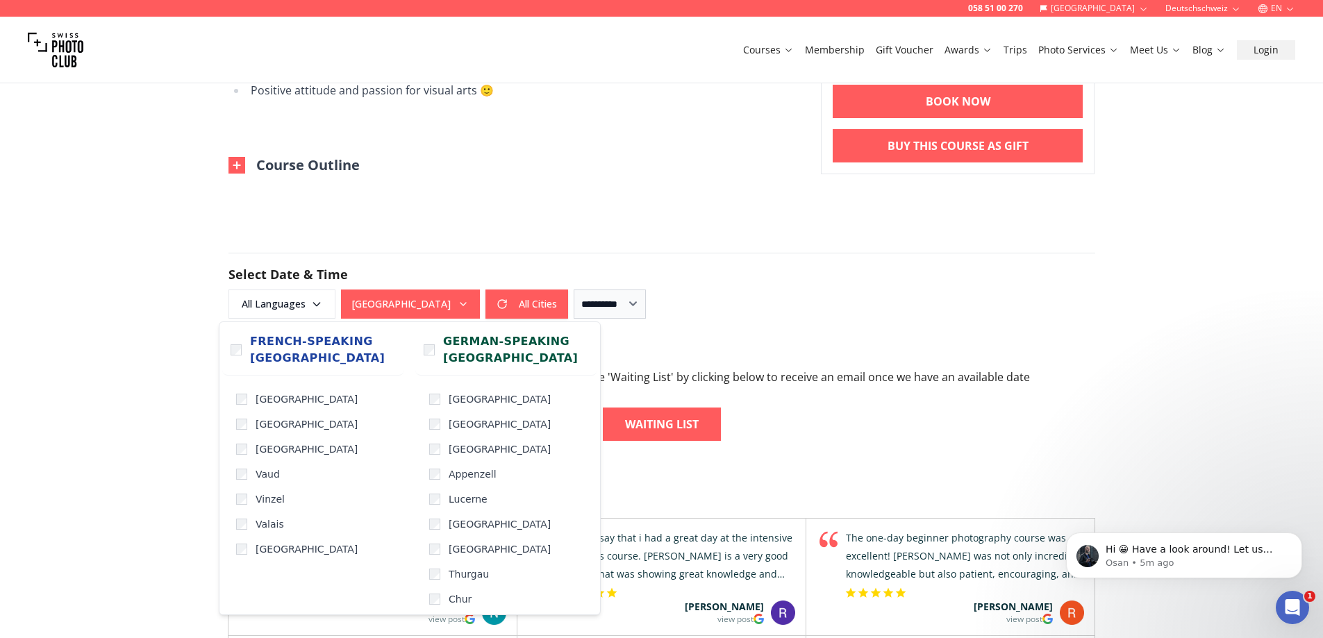
click at [190, 526] on div "058 51 00 270 [GEOGRAPHIC_DATA] Deutschschweiz EN Courses Membership Gift Vouch…" at bounding box center [661, 470] width 1323 height 2329
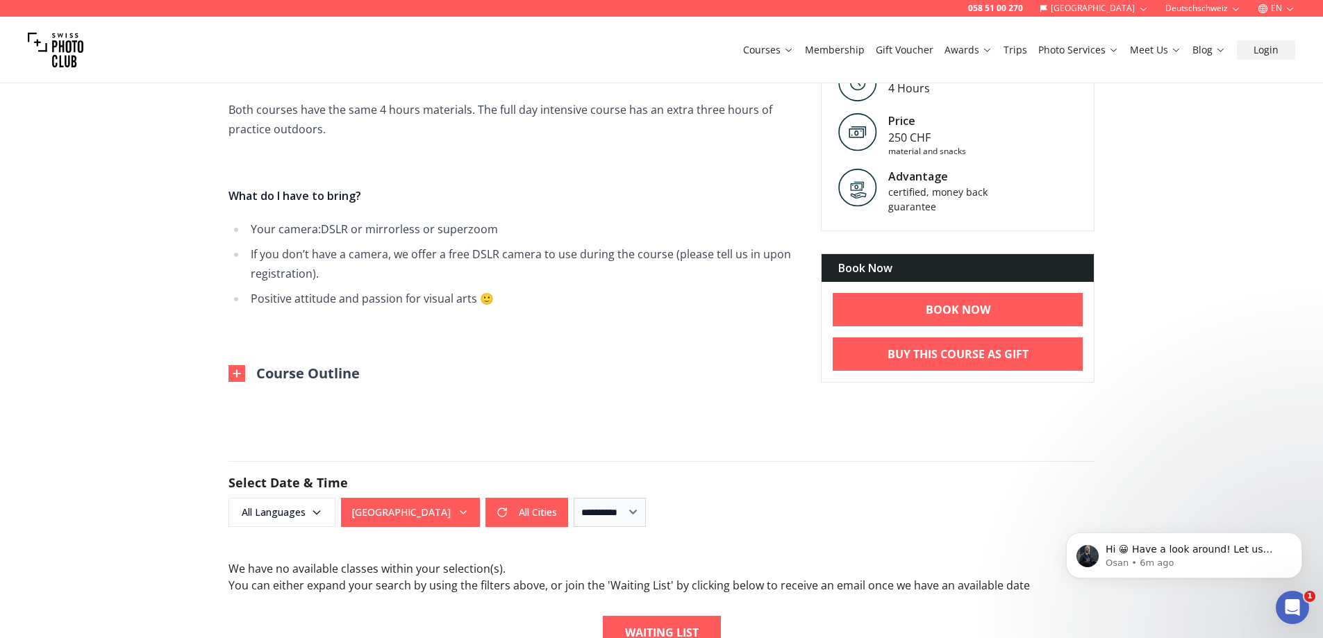
scroll to position [972, 0]
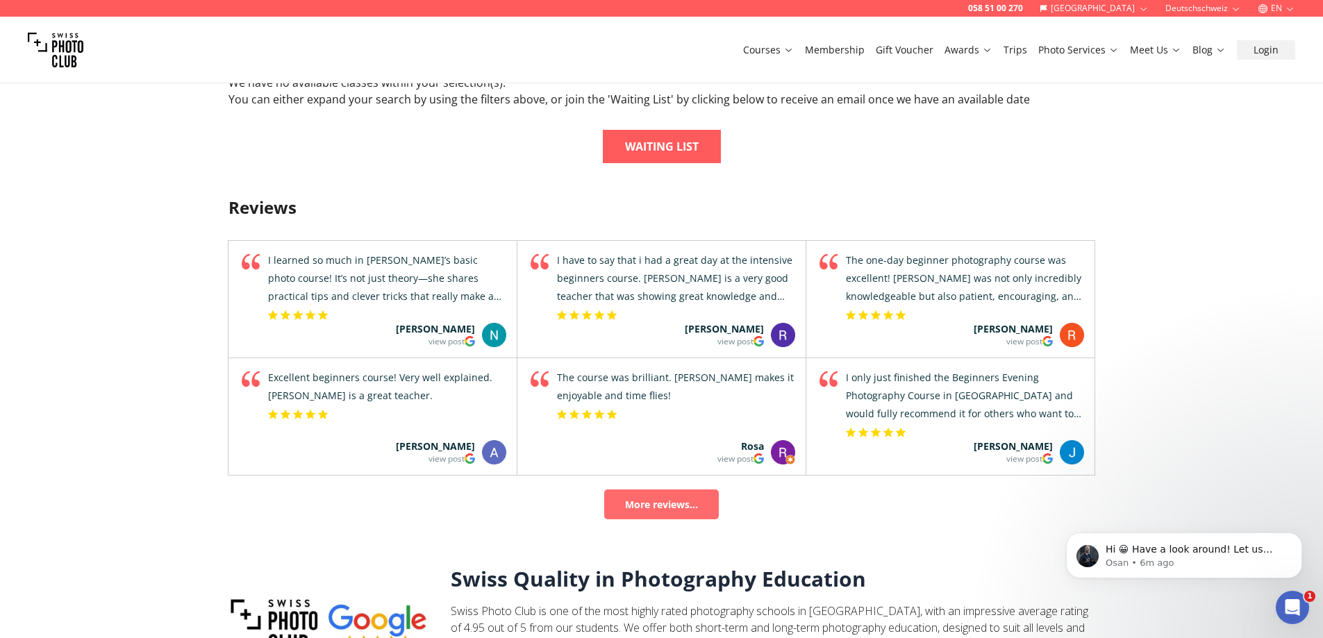
click at [680, 501] on link "More reviews..." at bounding box center [661, 504] width 115 height 30
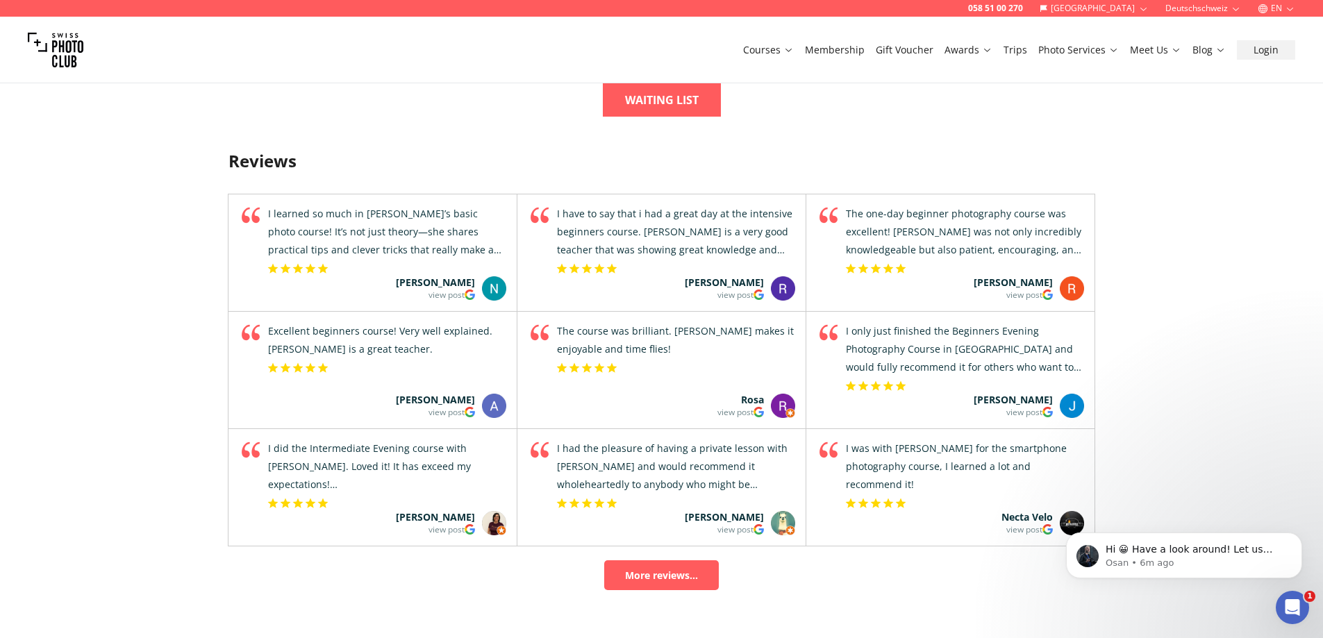
scroll to position [1041, 0]
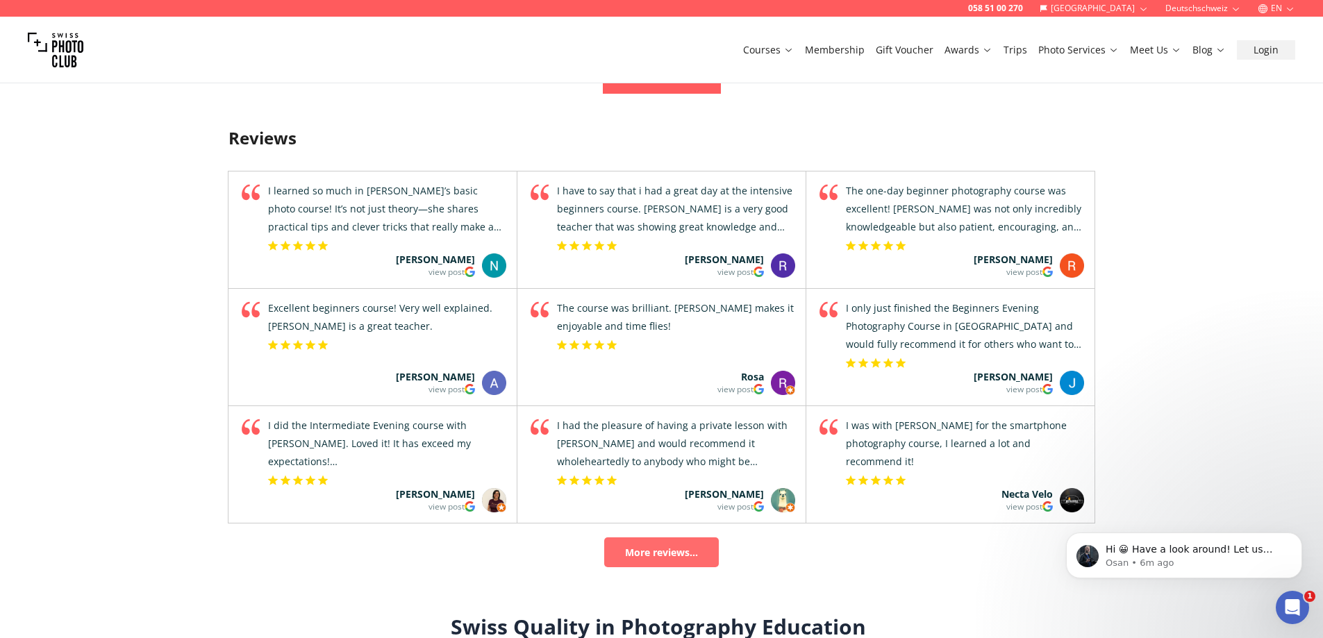
click at [680, 559] on link "More reviews..." at bounding box center [661, 552] width 115 height 30
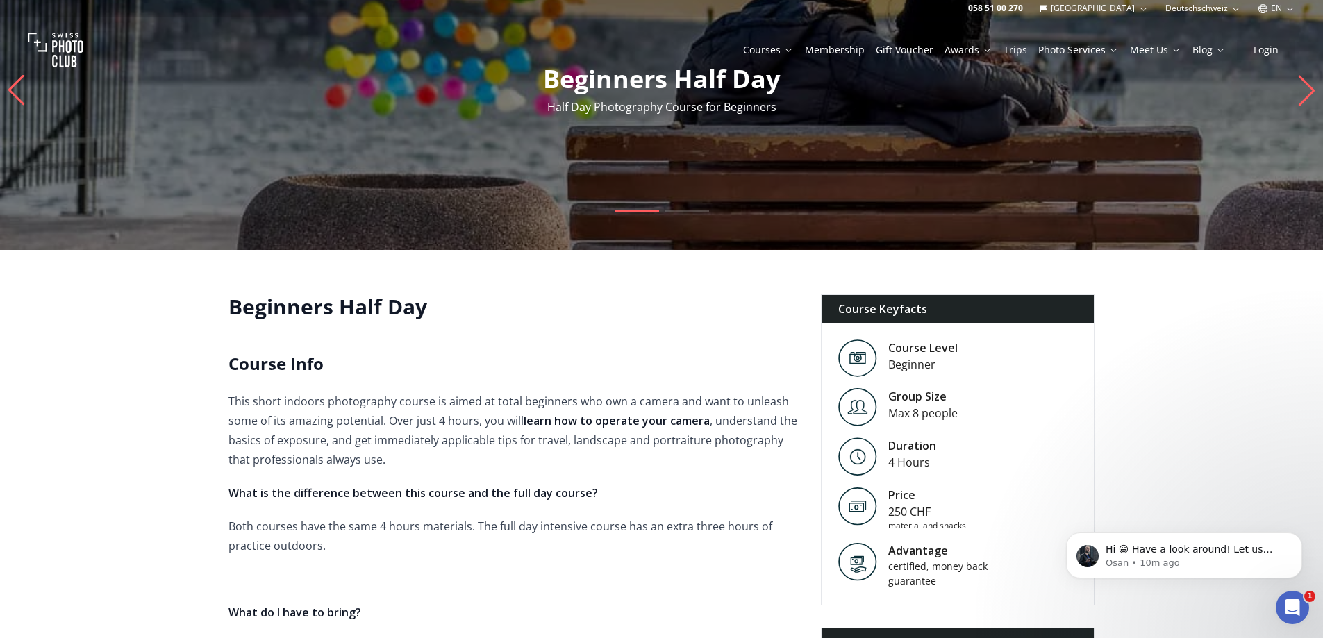
scroll to position [0, 0]
